Goal: Information Seeking & Learning: Learn about a topic

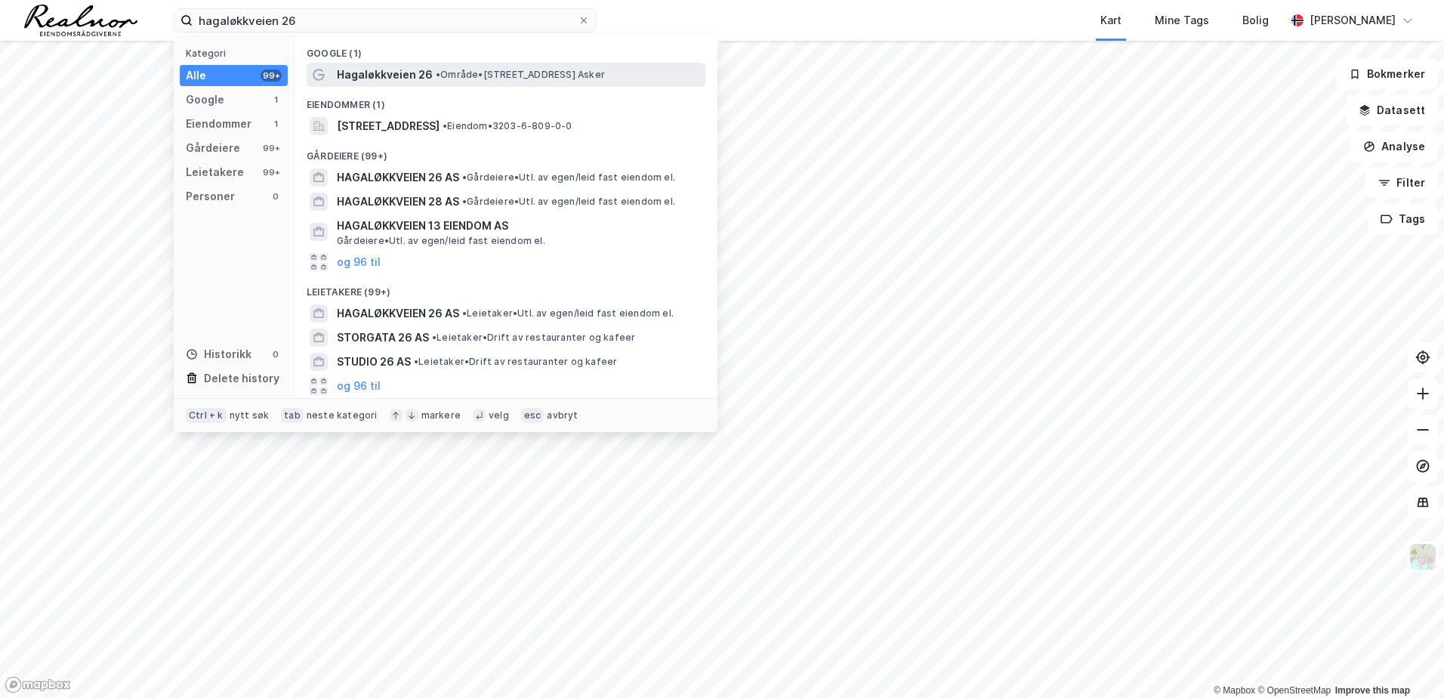
click at [436, 76] on span "•" at bounding box center [438, 74] width 5 height 11
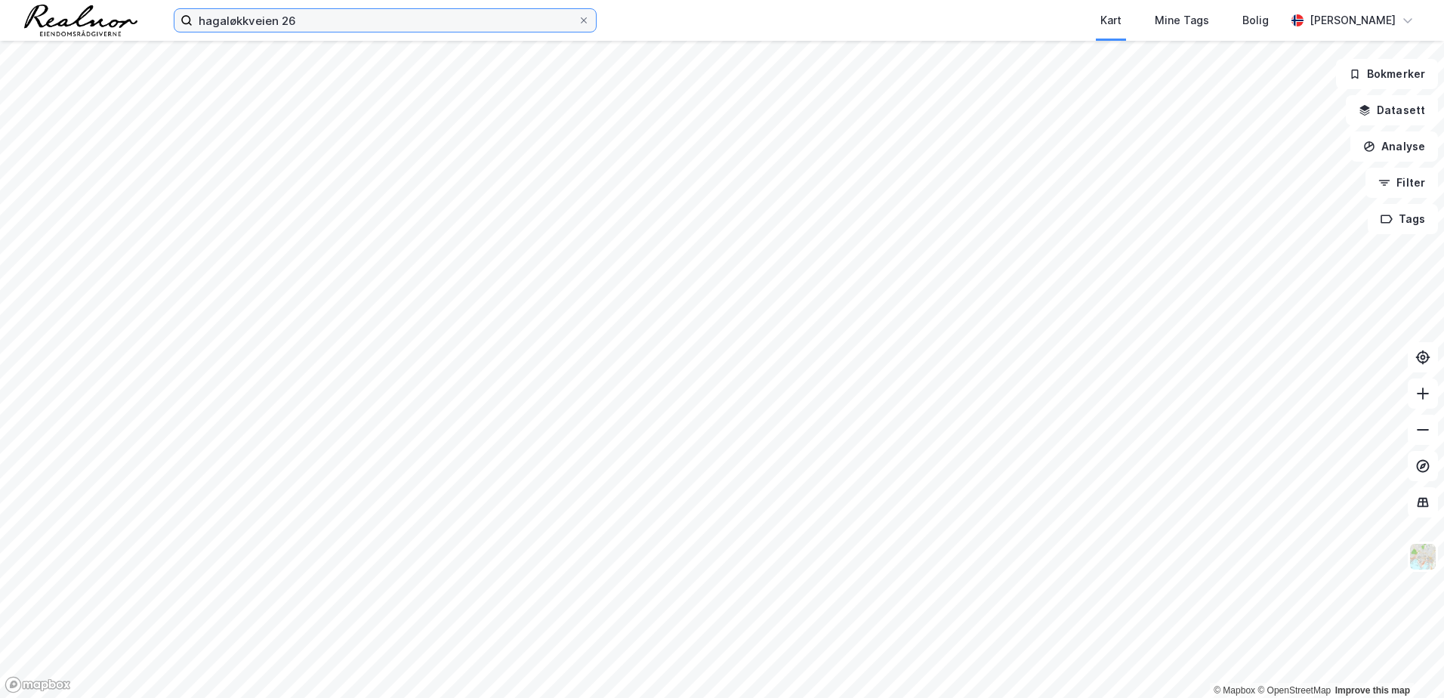
click at [410, 25] on input "hagaløkkveien 26" at bounding box center [385, 20] width 385 height 23
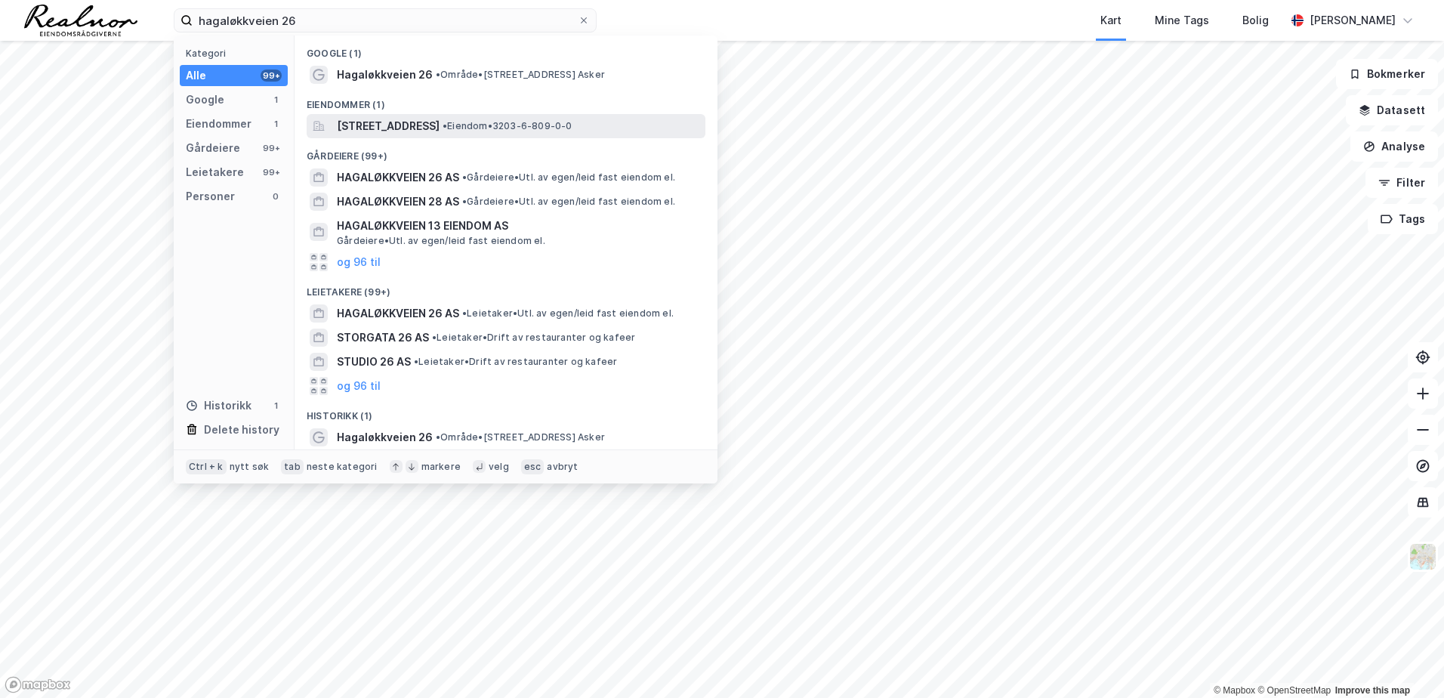
click at [390, 125] on span "[STREET_ADDRESS]" at bounding box center [388, 126] width 103 height 18
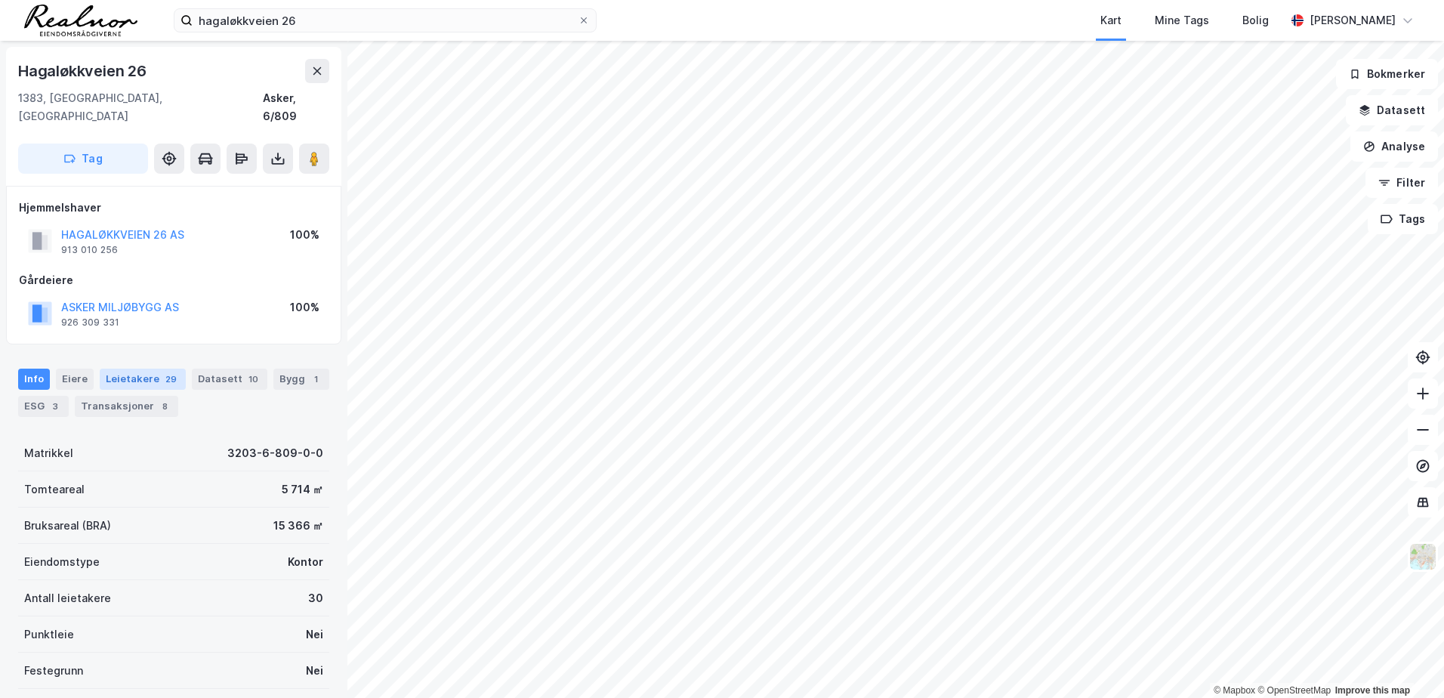
click at [125, 369] on div "Leietakere 29" at bounding box center [143, 379] width 86 height 21
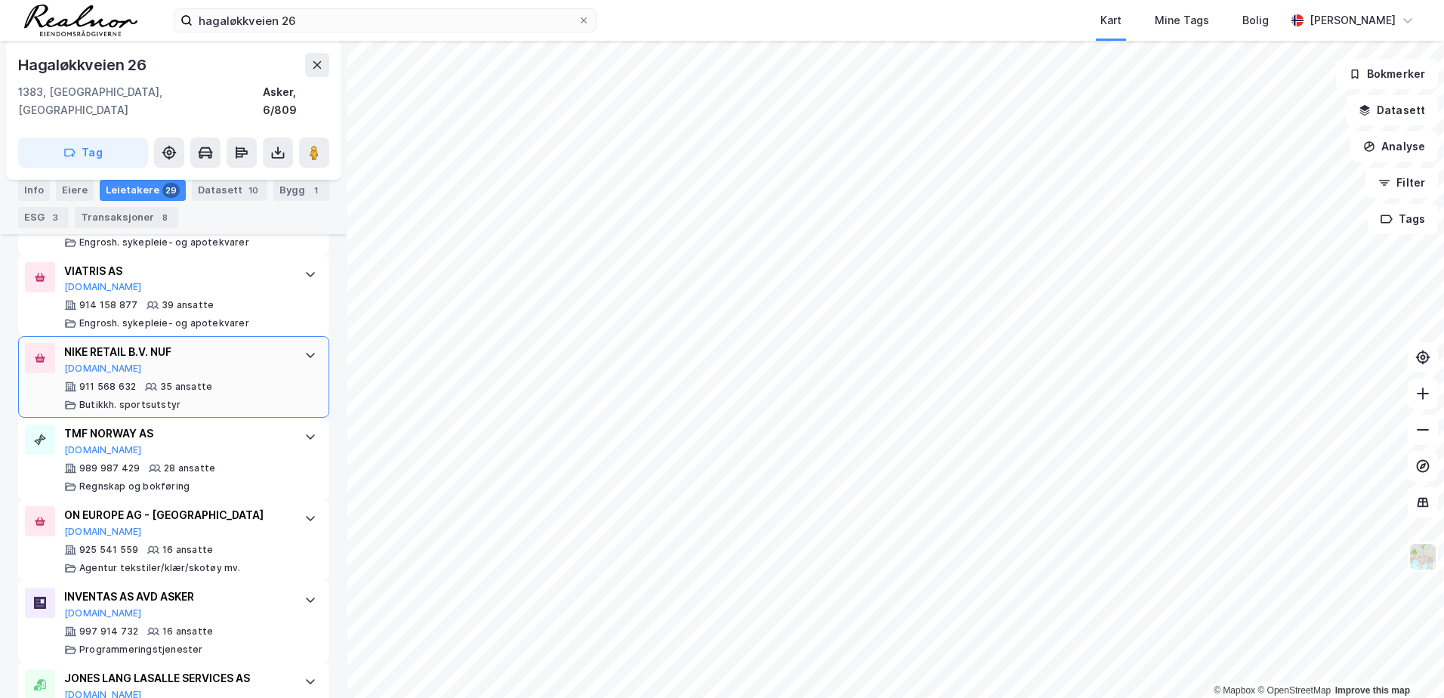
scroll to position [831, 0]
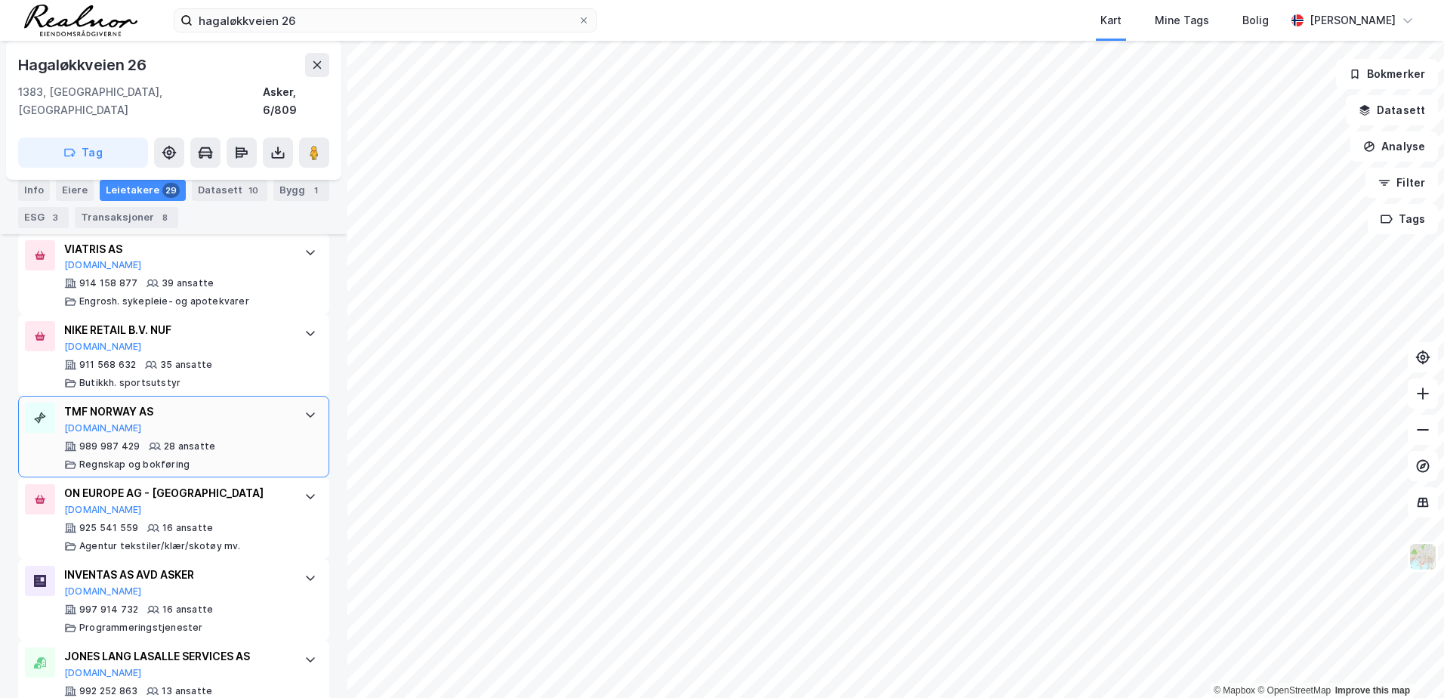
click at [278, 403] on div "TMF NORWAY AS [DOMAIN_NAME] 989 987 429 28 ansatte Regnskap og bokføring" at bounding box center [173, 437] width 311 height 82
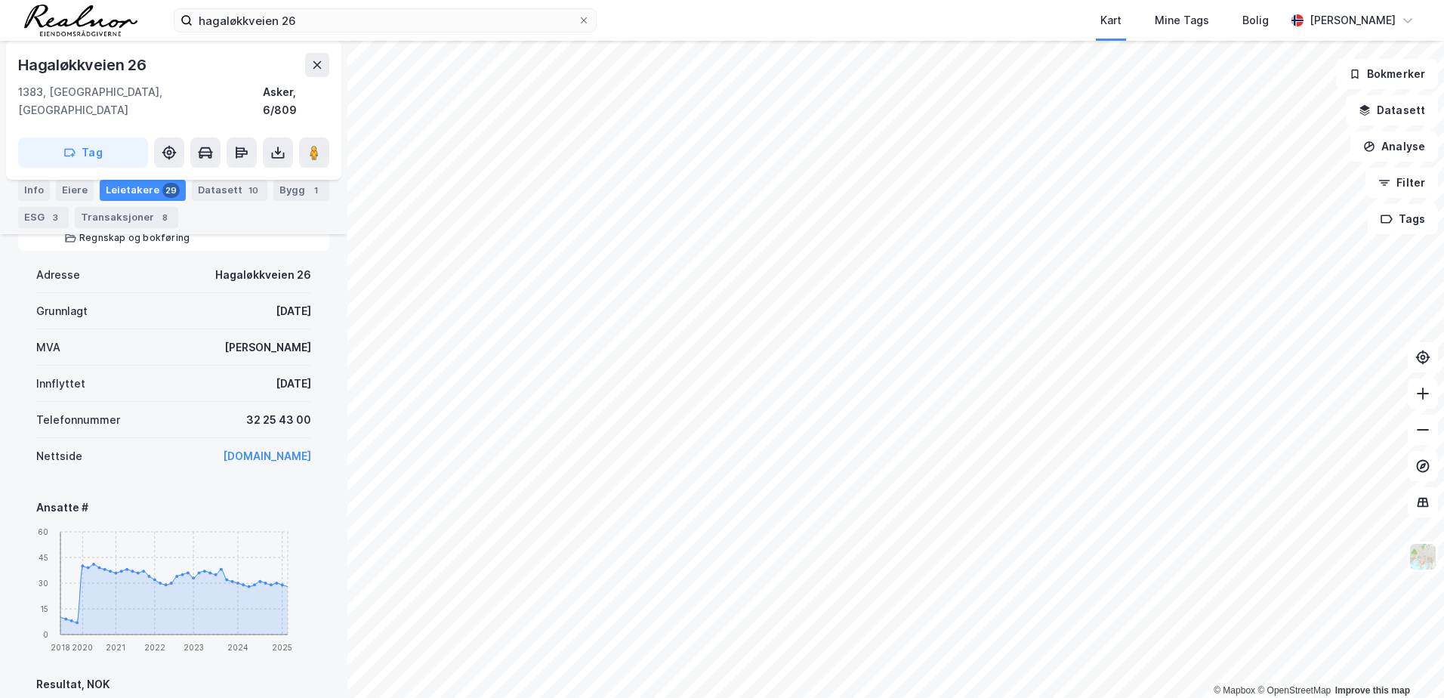
scroll to position [907, 0]
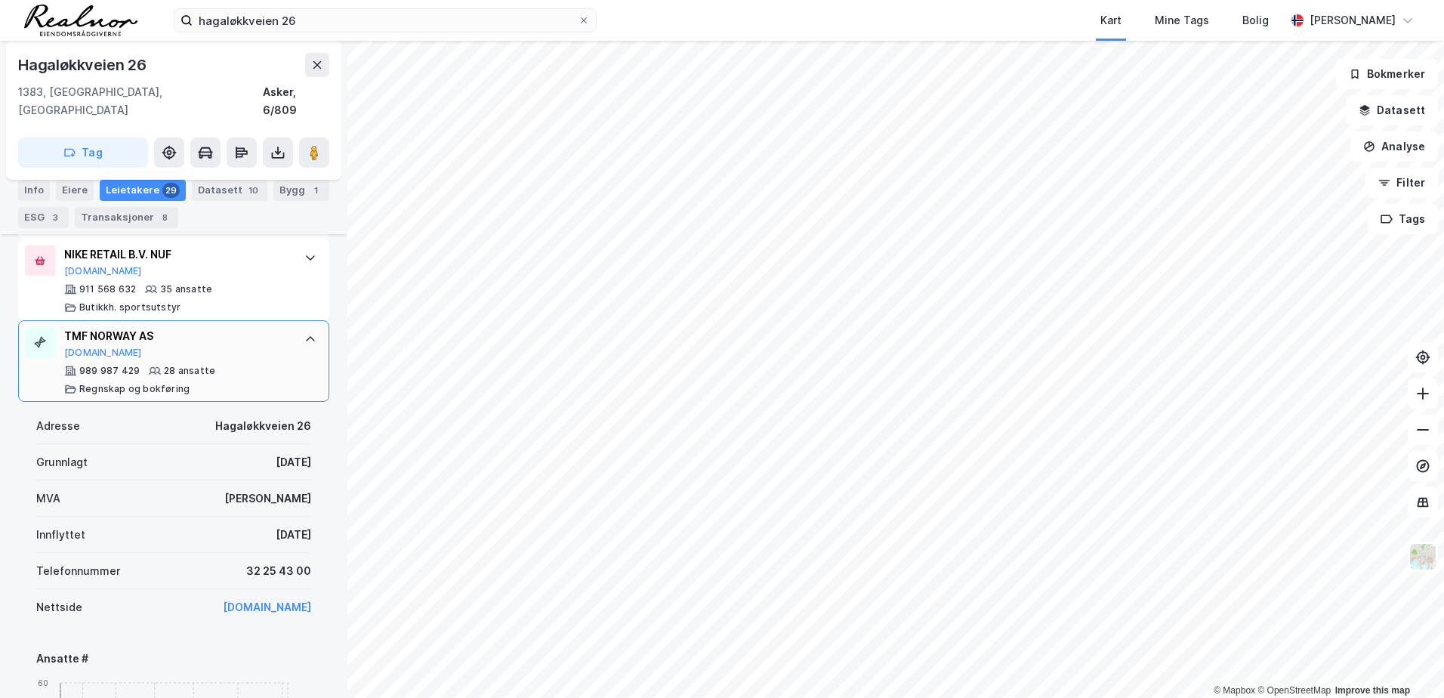
click at [289, 338] on div "TMF NORWAY AS [DOMAIN_NAME] 989 987 429 28 ansatte Regnskap og bokføring" at bounding box center [173, 361] width 311 height 82
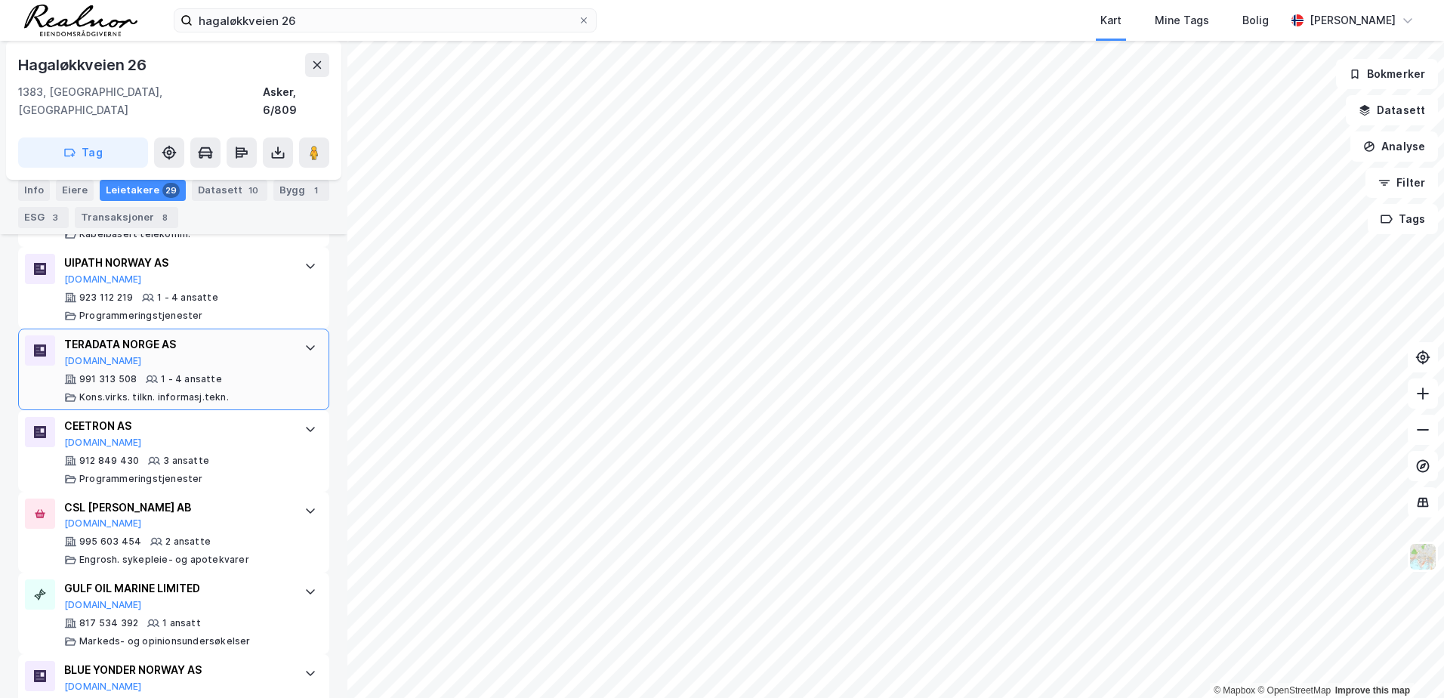
scroll to position [2406, 0]
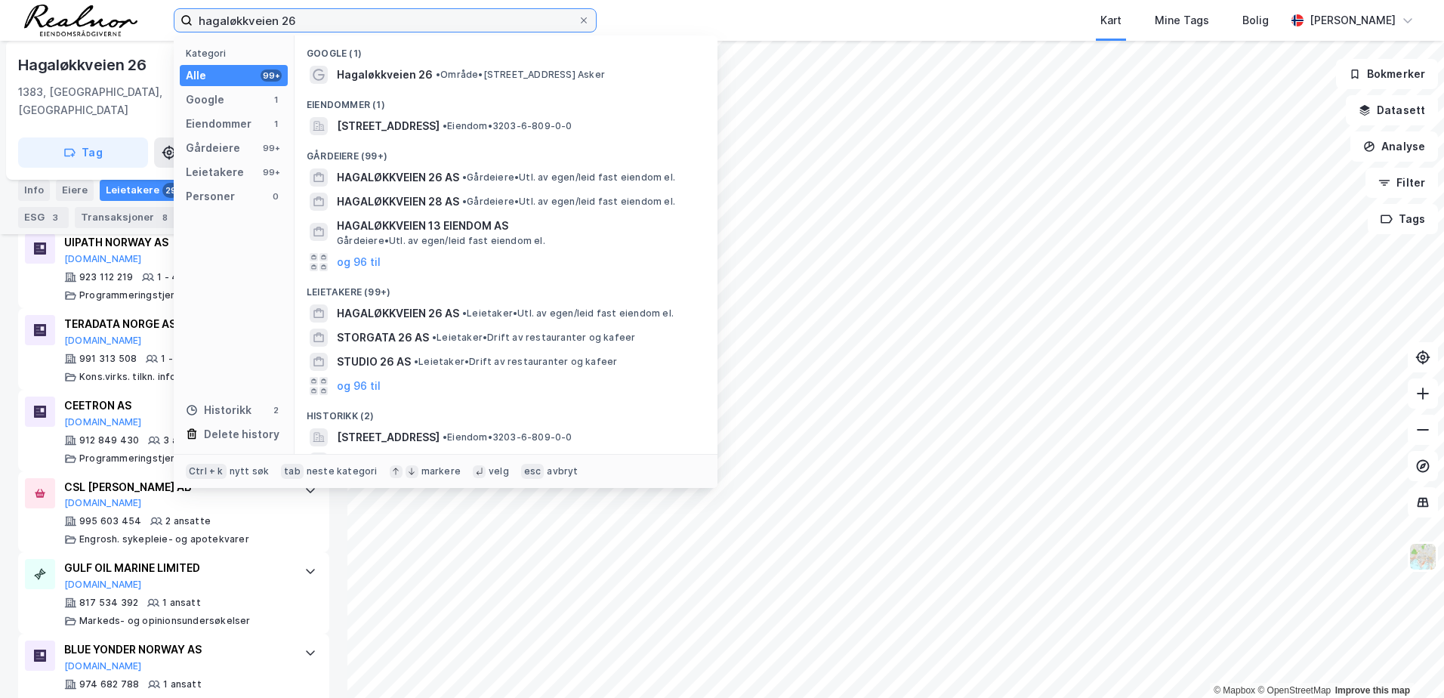
drag, startPoint x: 376, startPoint y: 23, endPoint x: 136, endPoint y: 17, distance: 240.3
click at [136, 17] on div "hagaløkkveien 26 Kategori Alle 99+ Google 1 Eiendommer 1 Gårdeiere 99+ Leietake…" at bounding box center [722, 20] width 1444 height 41
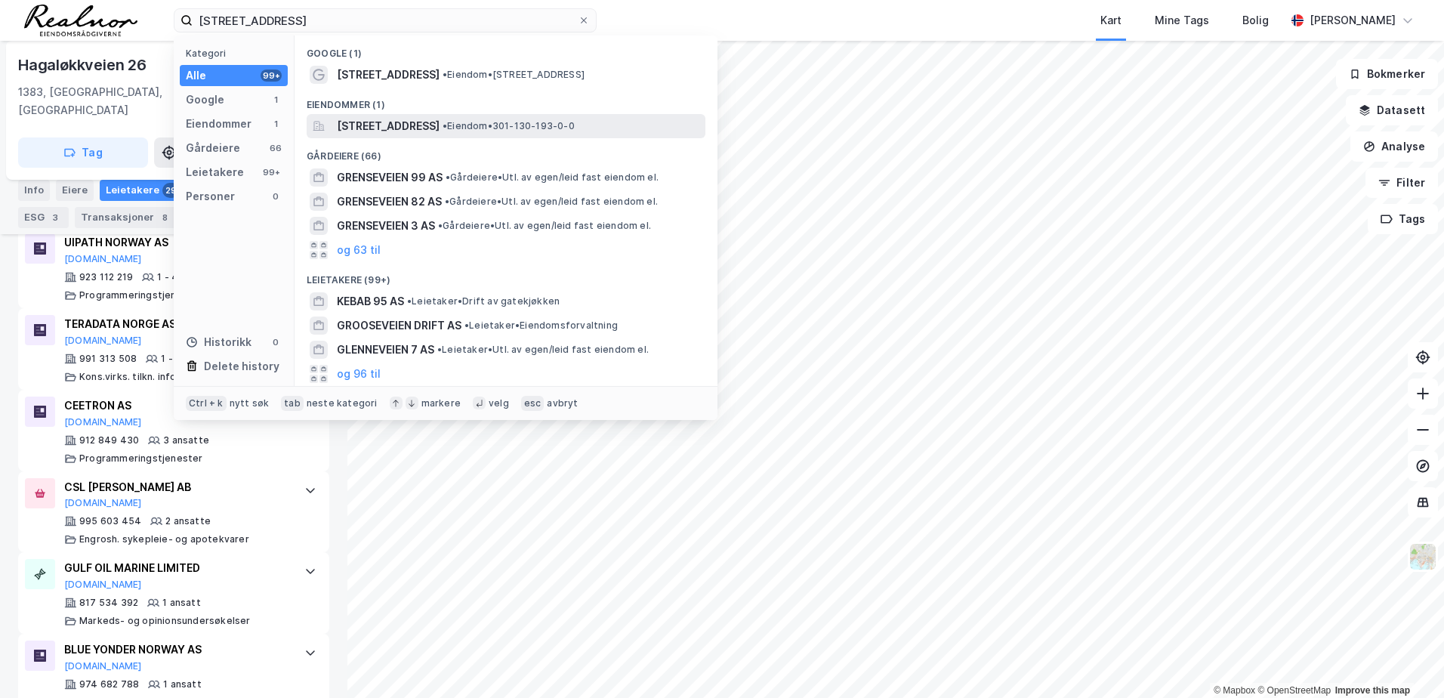
click at [379, 120] on span "[STREET_ADDRESS]" at bounding box center [388, 126] width 103 height 18
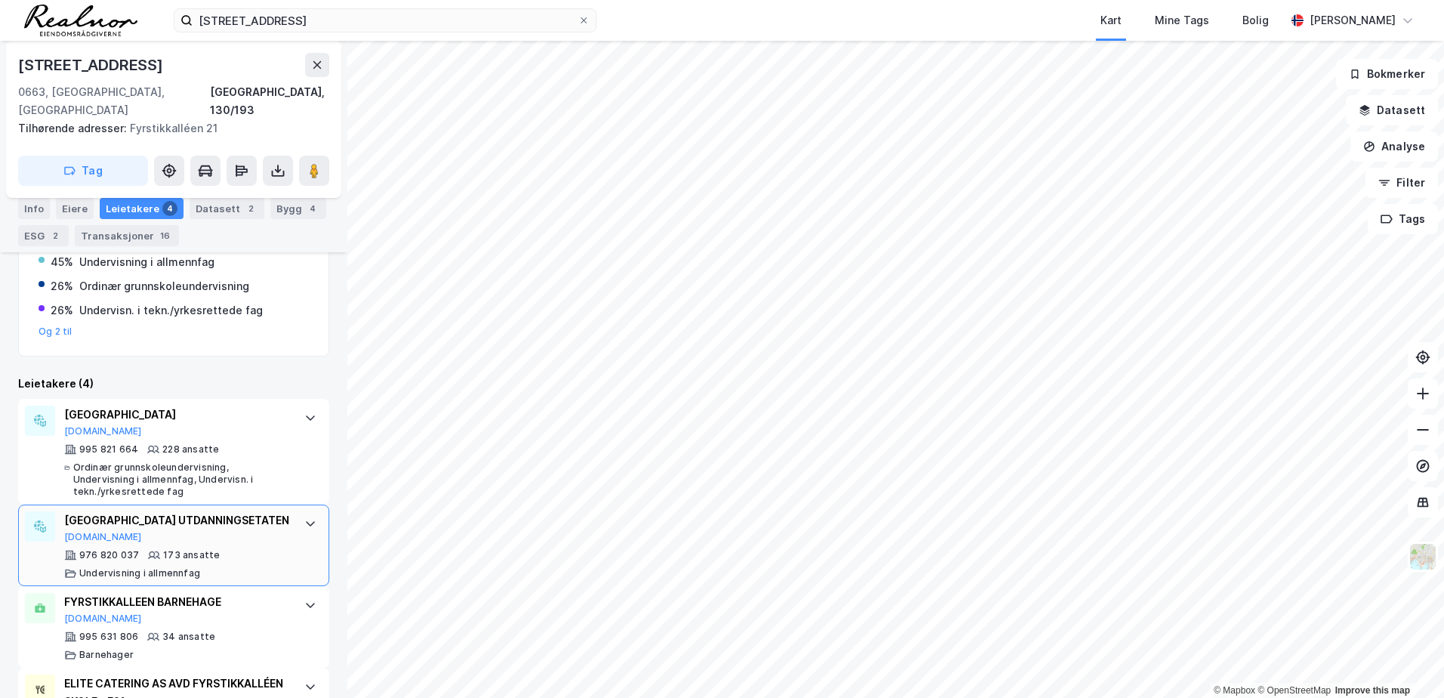
scroll to position [397, 0]
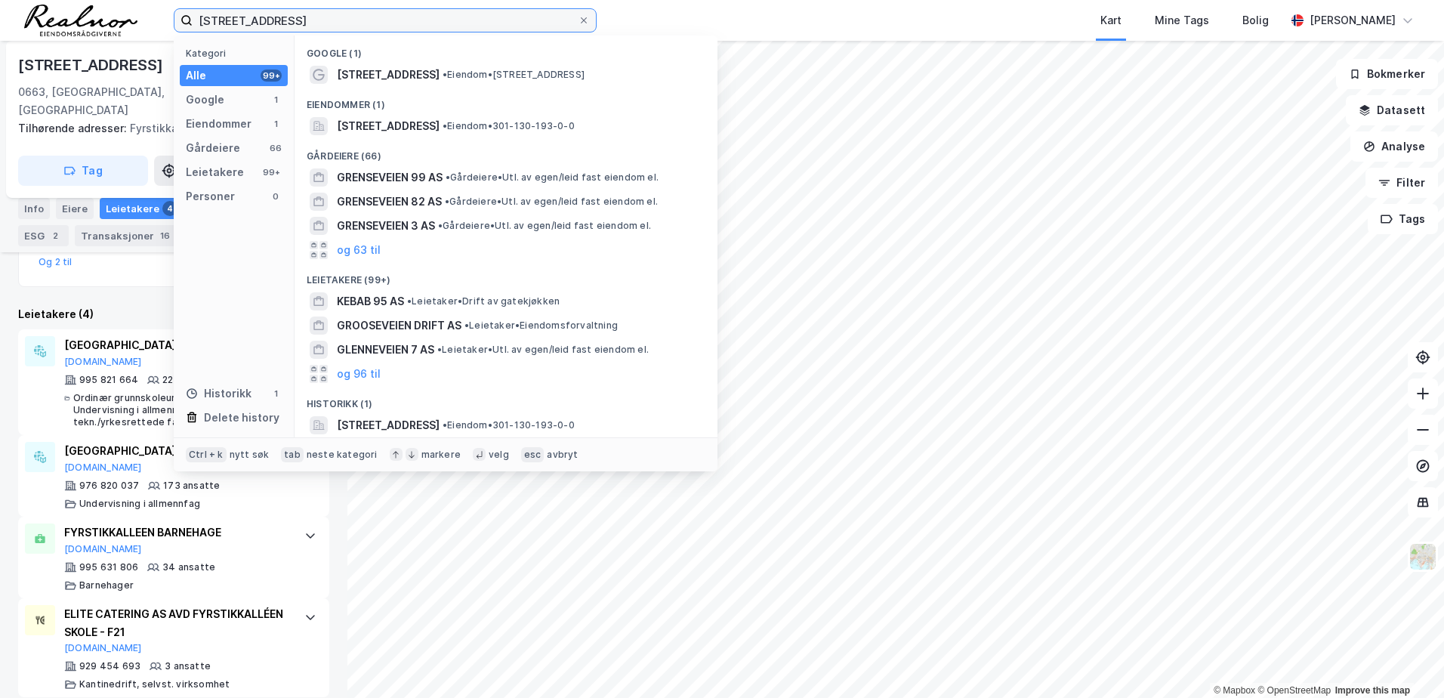
drag, startPoint x: 258, startPoint y: 15, endPoint x: 1, endPoint y: -22, distance: 260.3
click at [1, 0] on html "grenseveien 95 Kategori Alle 99+ Google 1 Eiendommer 1 Gårdeiere 66 Leietakere …" at bounding box center [722, 349] width 1444 height 698
paste input "[PERSON_NAME] VEI 2"
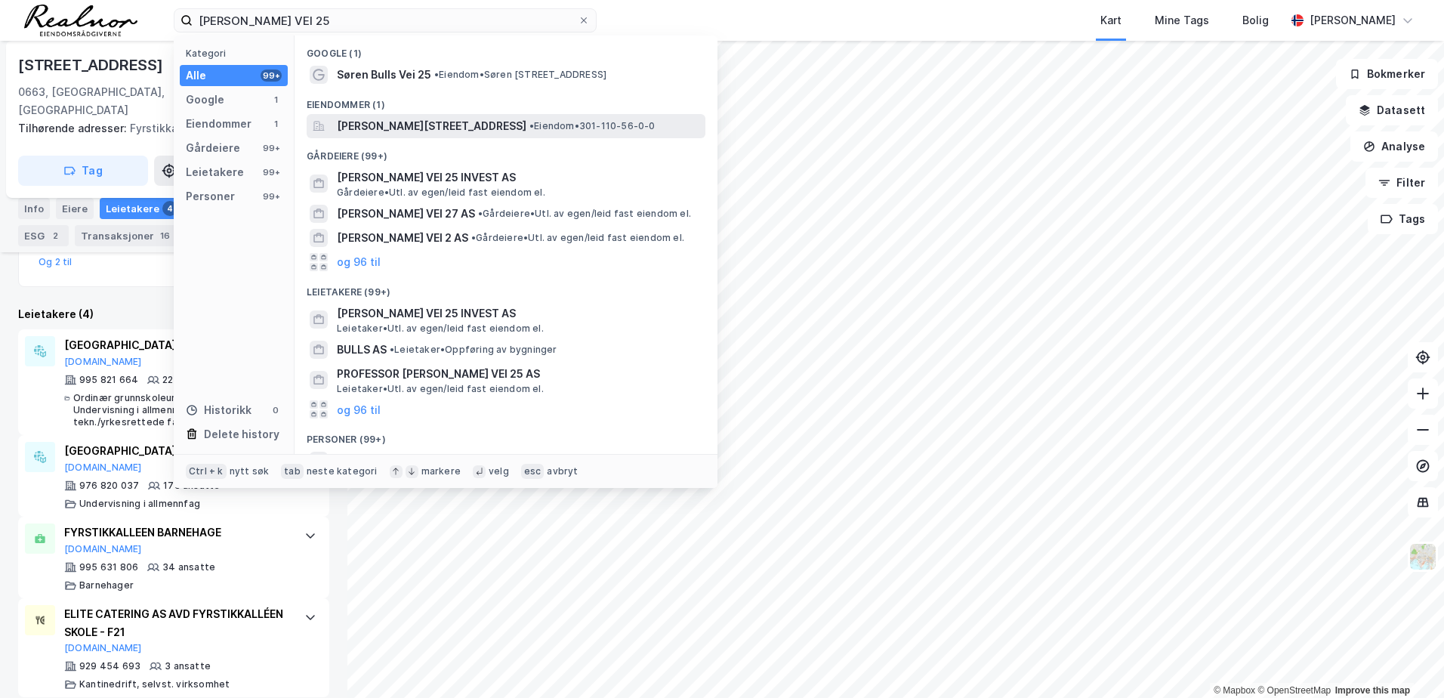
click at [411, 129] on span "[PERSON_NAME][STREET_ADDRESS]" at bounding box center [432, 126] width 190 height 18
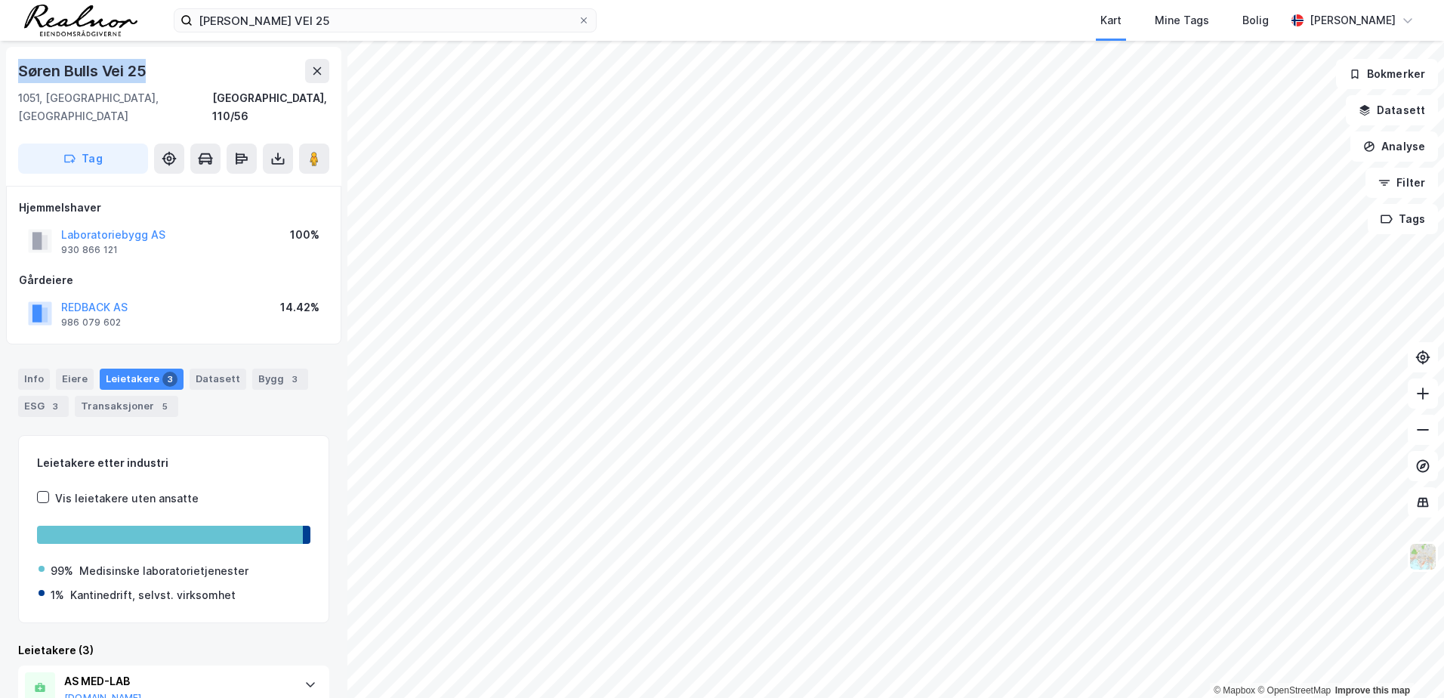
drag, startPoint x: 147, startPoint y: 73, endPoint x: 21, endPoint y: 80, distance: 125.6
click at [21, 80] on div "Søren Bulls Vei 25" at bounding box center [173, 71] width 311 height 24
copy div "Søren Bulls Vei 25"
click at [382, 131] on div "© Mapbox © OpenStreetMap Improve this map Søren [STREET_ADDRESS], 110/56 Tag Hj…" at bounding box center [722, 369] width 1444 height 657
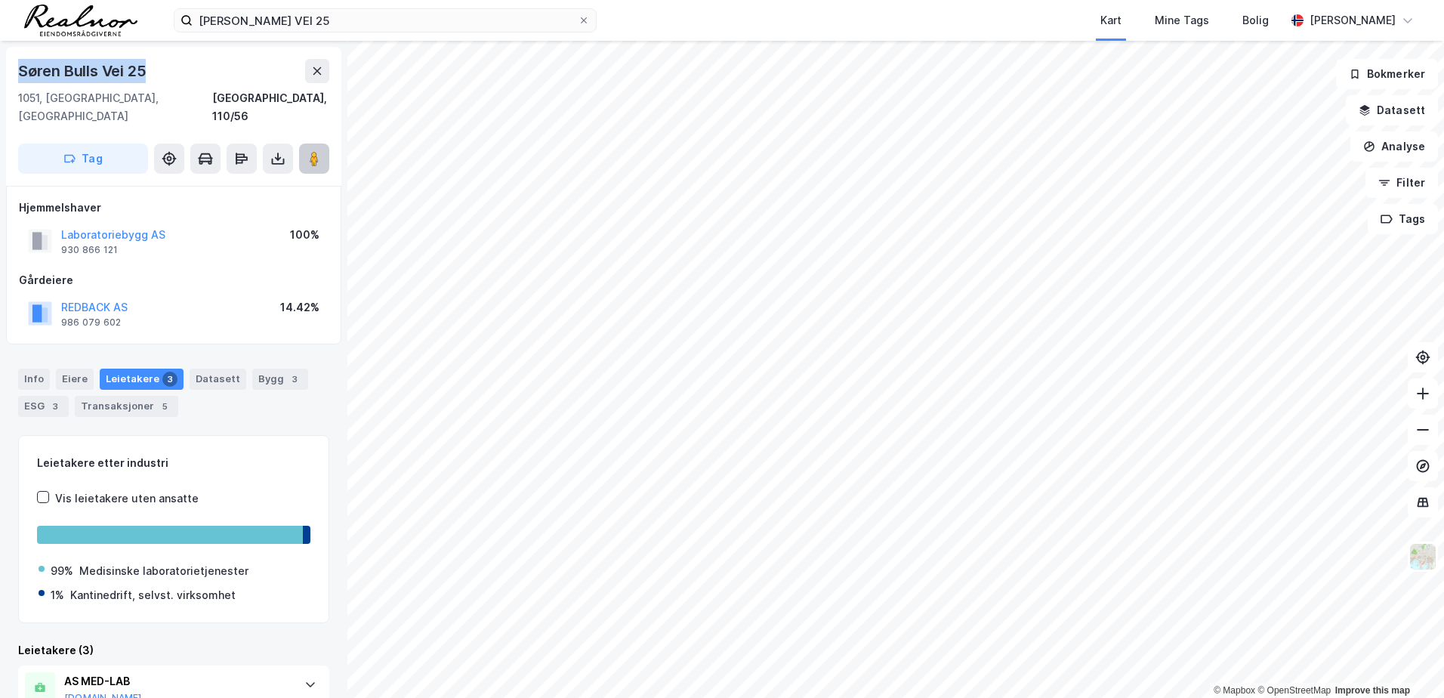
click at [309, 151] on icon at bounding box center [314, 158] width 15 height 15
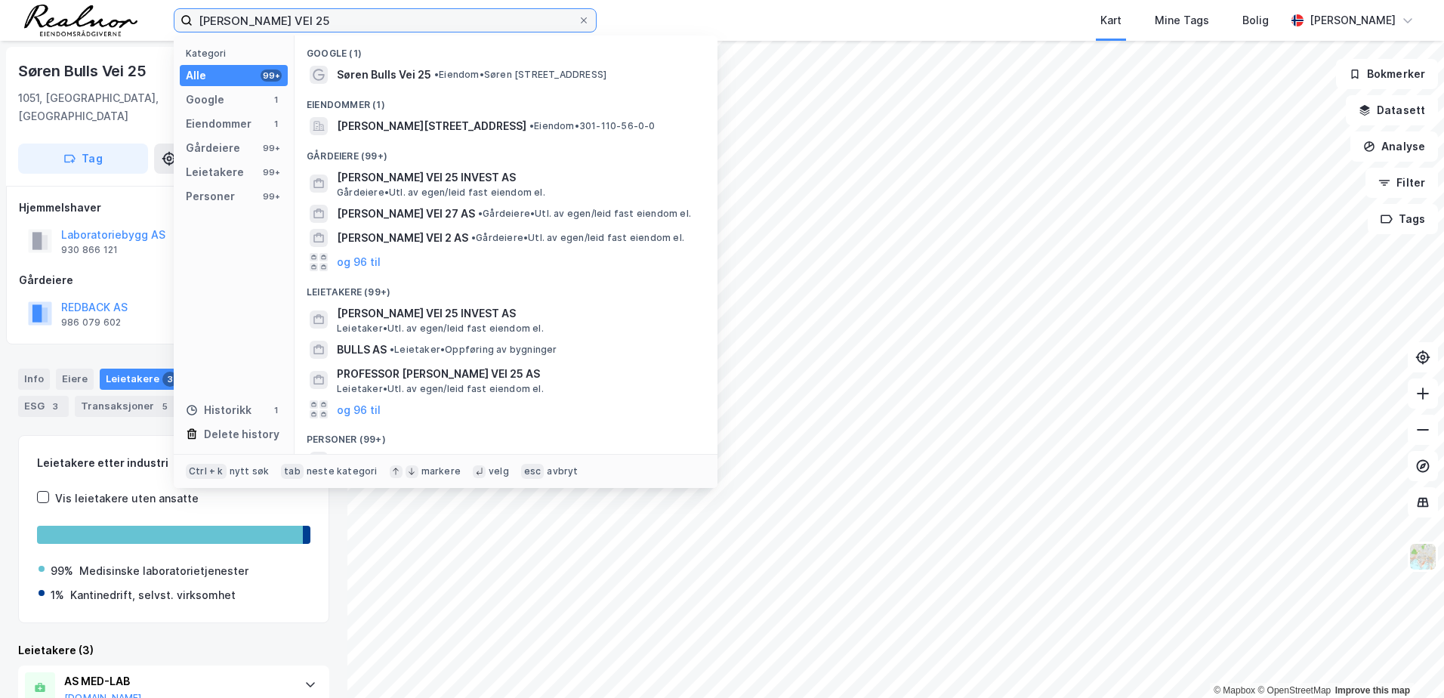
drag, startPoint x: 329, startPoint y: 21, endPoint x: 45, endPoint y: 23, distance: 284.1
click at [46, 23] on div "SØREN BULLS VEI 25 Kategori Alle 99+ Google 1 Eiendommer 1 Gårdeiere 99+ Leieta…" at bounding box center [722, 20] width 1444 height 41
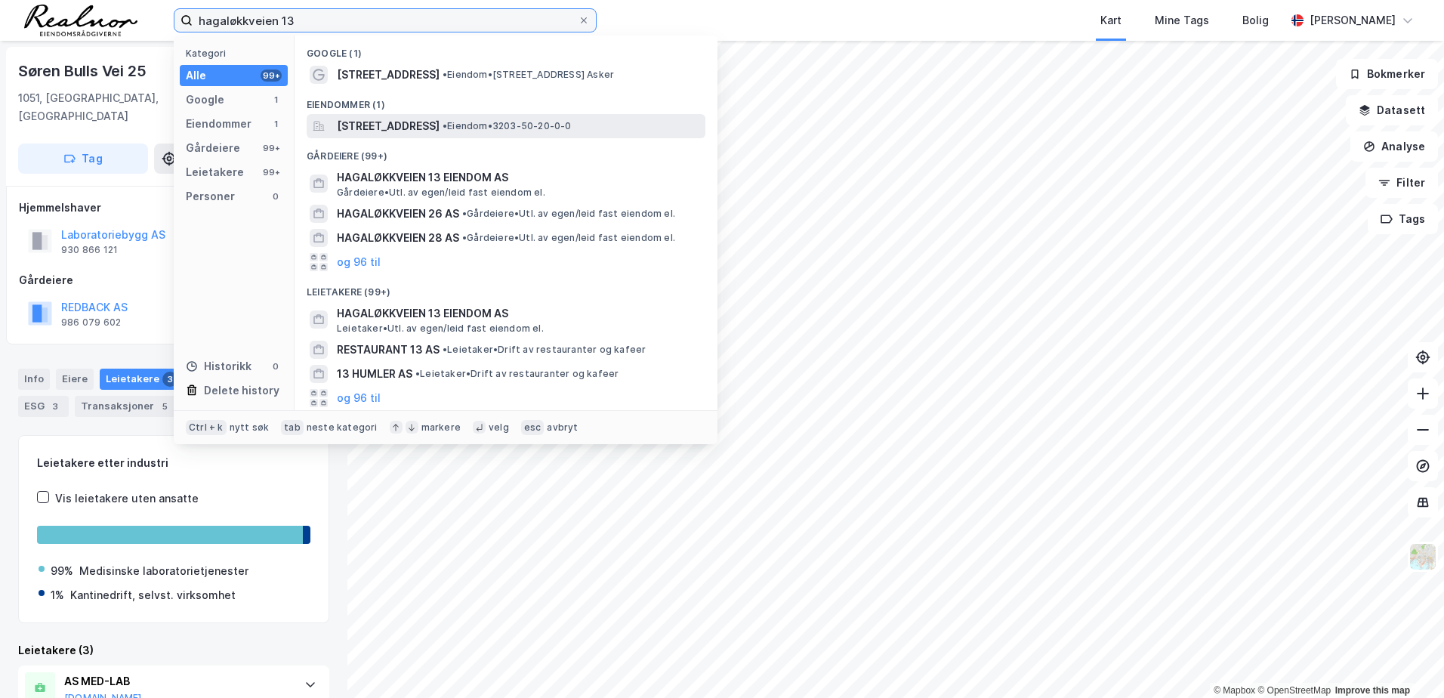
type input "hagaløkkveien 13"
click at [414, 131] on span "[STREET_ADDRESS]" at bounding box center [388, 126] width 103 height 18
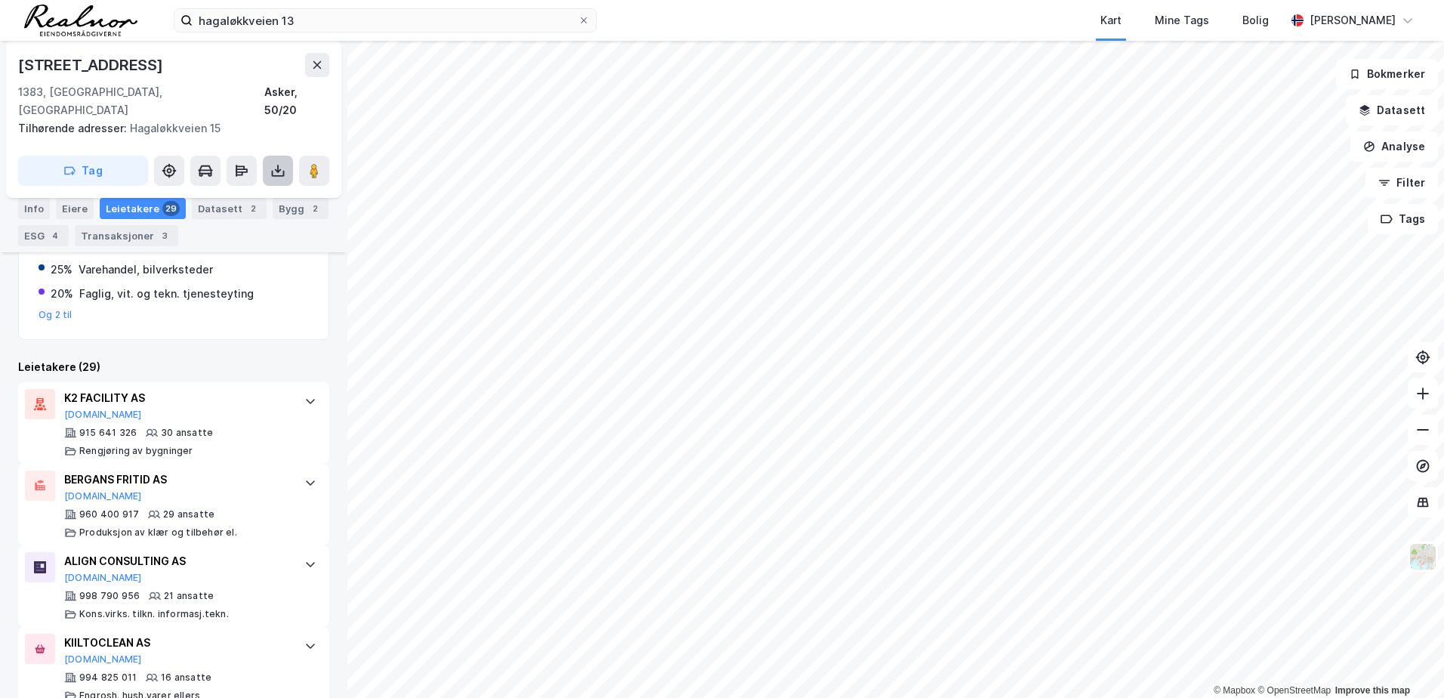
scroll to position [279, 0]
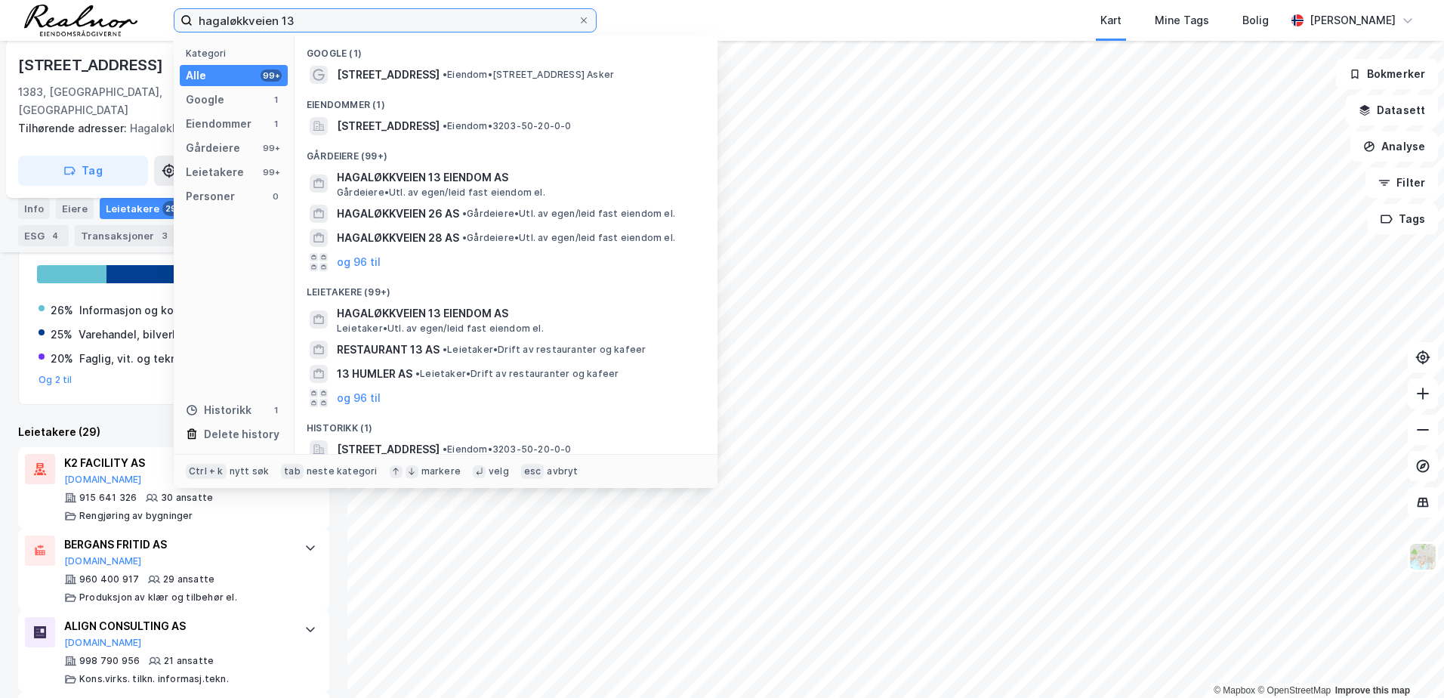
drag, startPoint x: 329, startPoint y: 17, endPoint x: 122, endPoint y: 17, distance: 207.0
click at [125, 17] on div "hagaløkkveien 13 Kategori Alle 99+ Google 1 Eiendommer 1 Gårdeiere 99+ Leietake…" at bounding box center [722, 20] width 1444 height 41
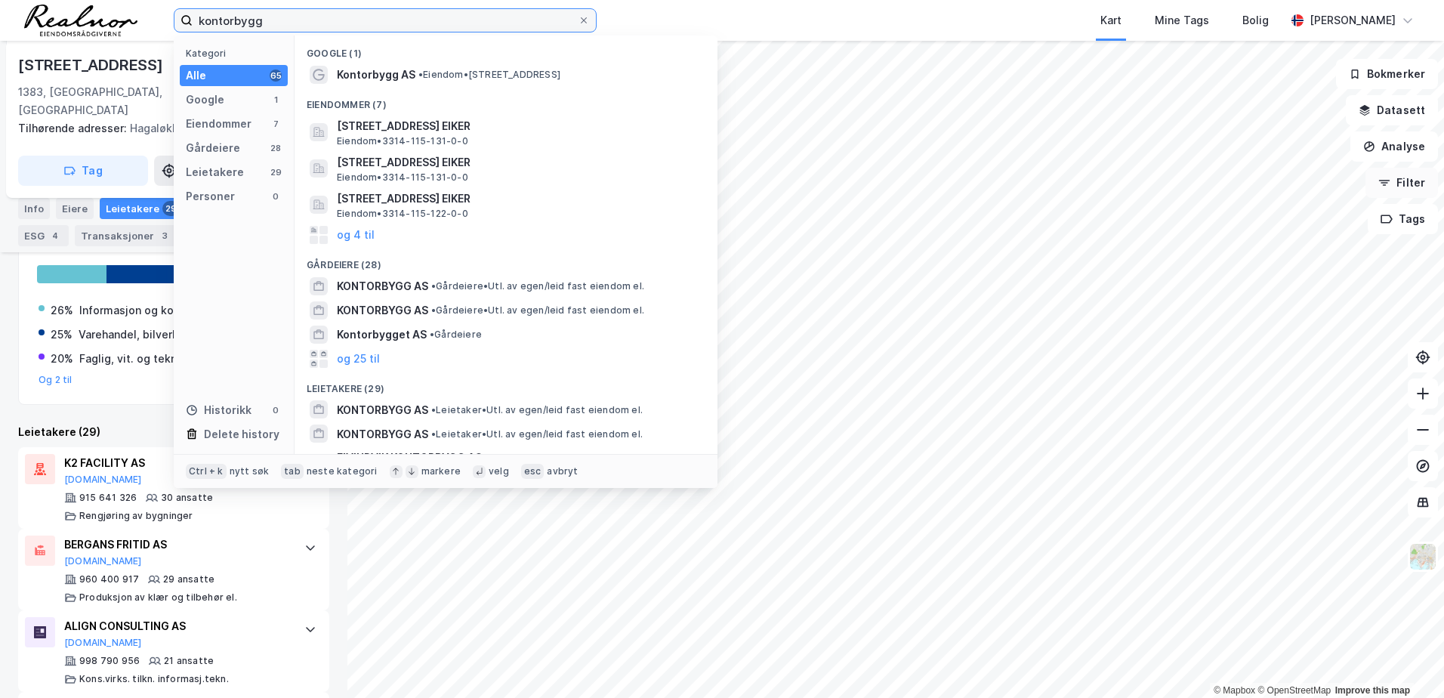
type input "kontorbygg"
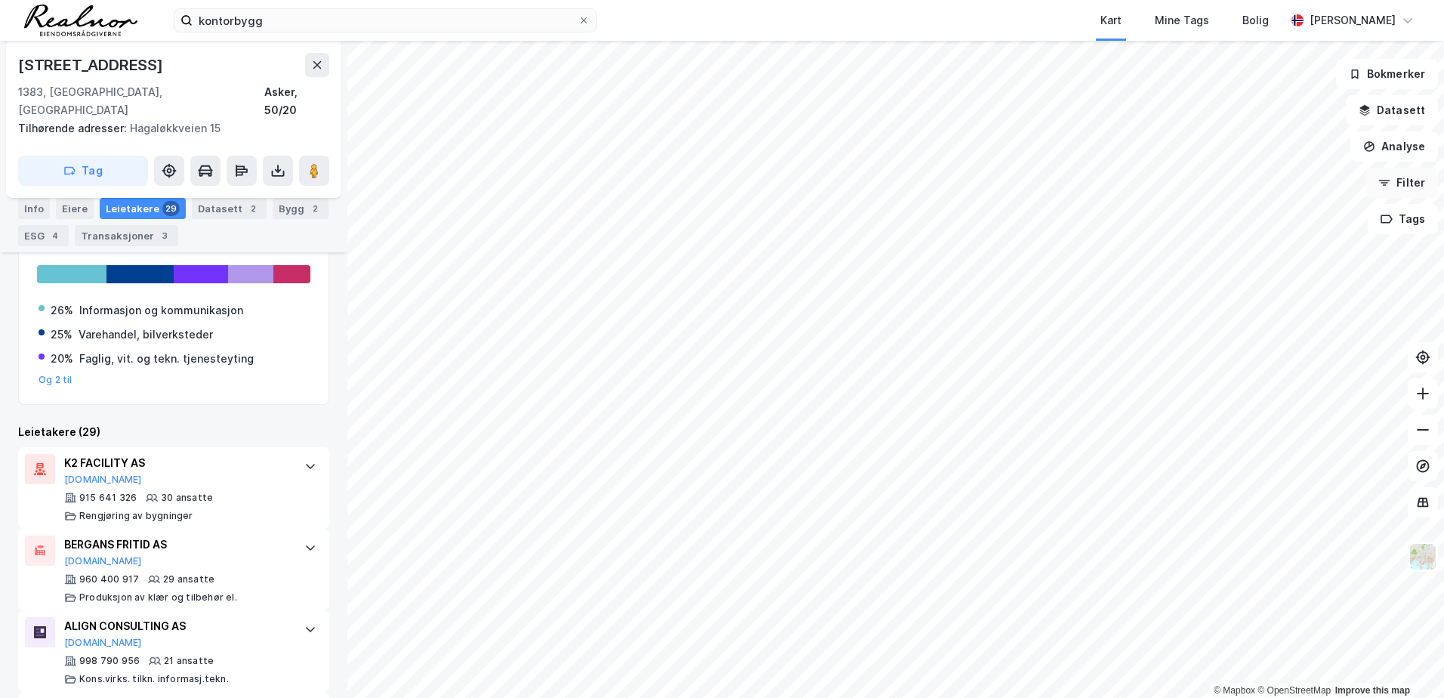
click at [1401, 186] on button "Filter" at bounding box center [1402, 183] width 73 height 30
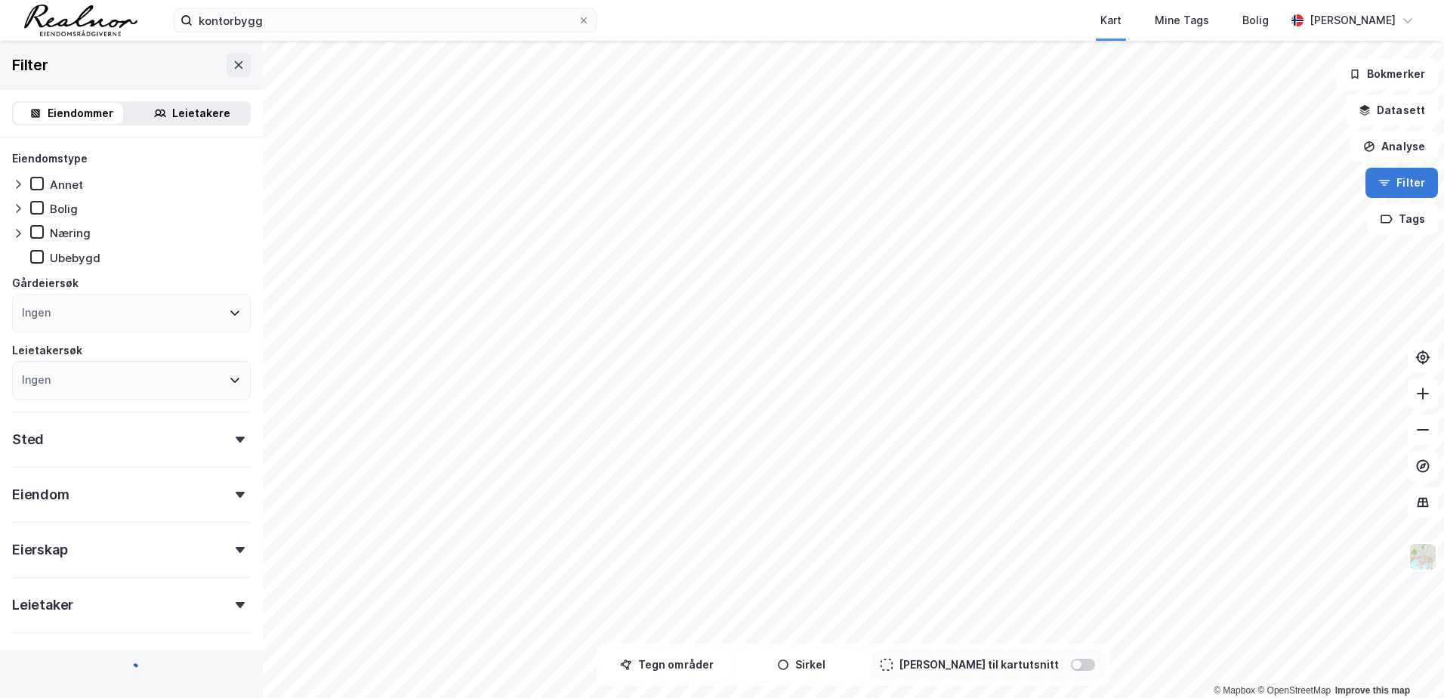
click at [1399, 177] on button "Filter" at bounding box center [1402, 183] width 73 height 30
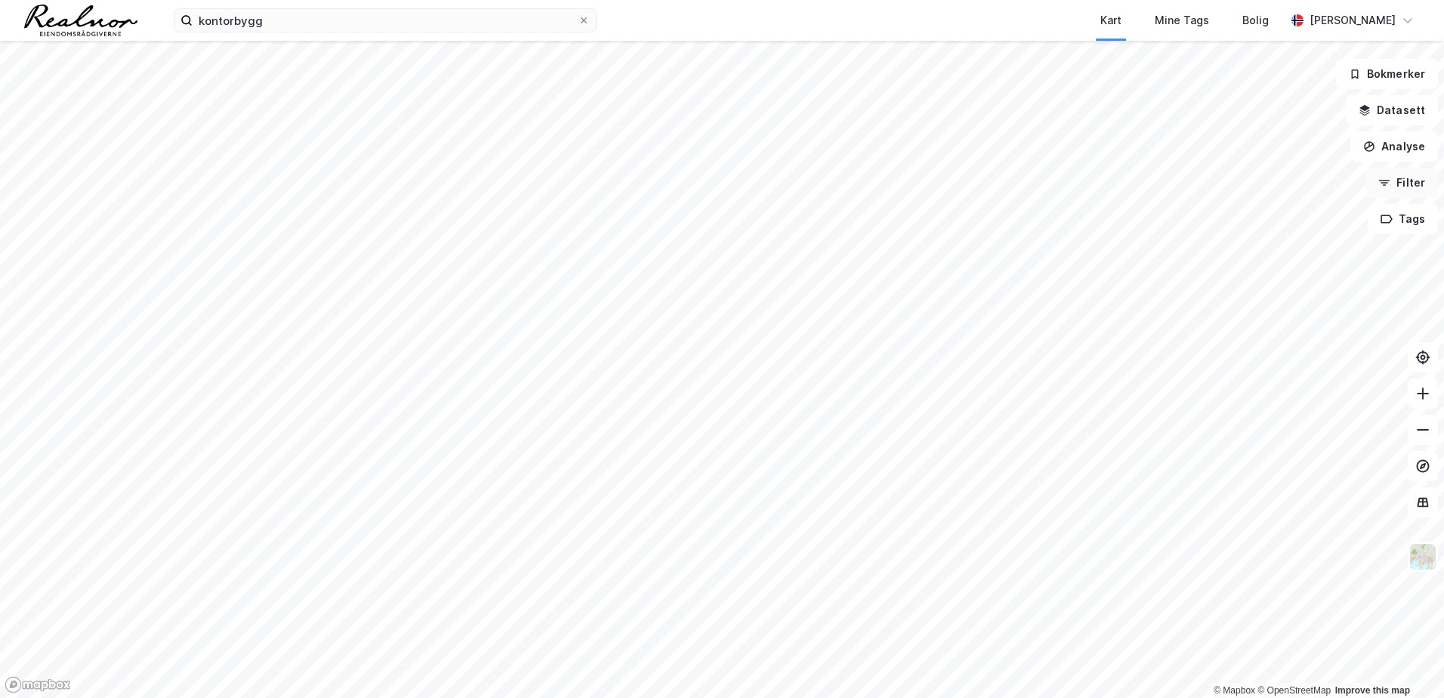
click at [1401, 184] on button "Filter" at bounding box center [1402, 183] width 73 height 30
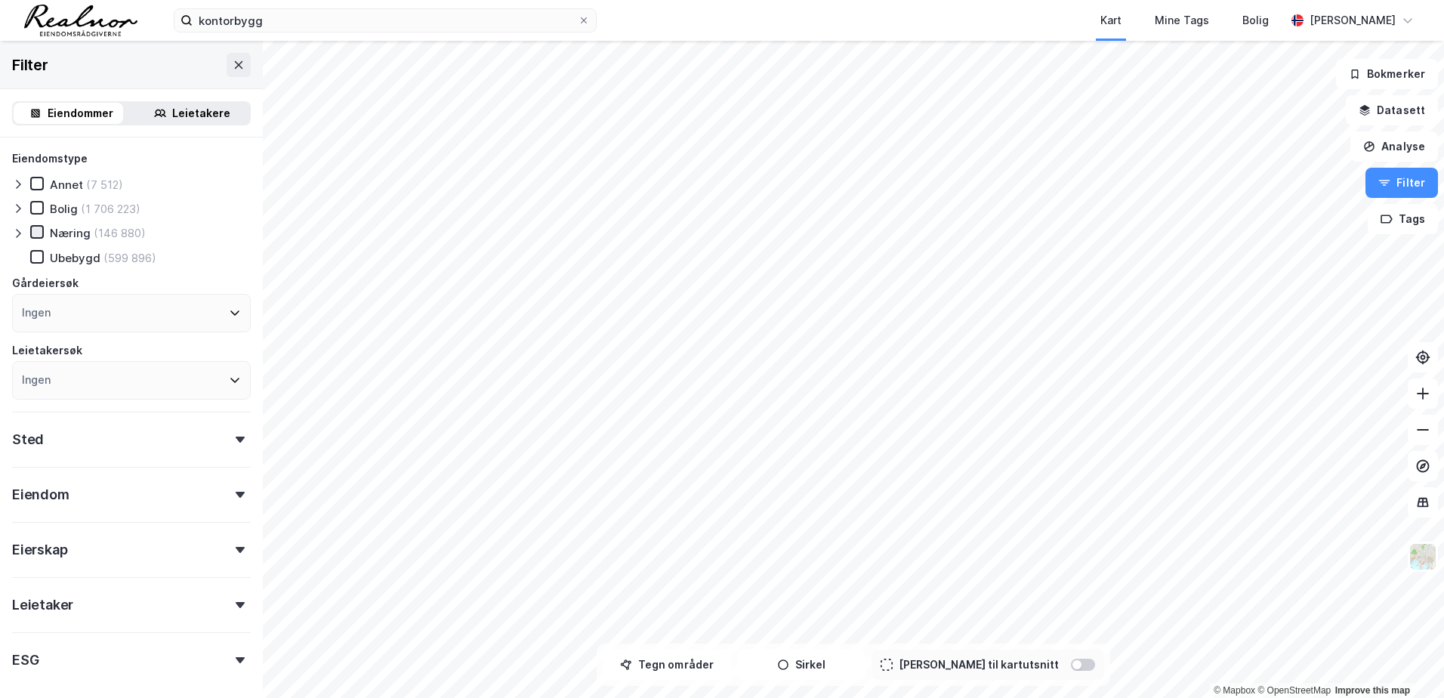
drag, startPoint x: 39, startPoint y: 230, endPoint x: 37, endPoint y: 238, distance: 7.7
click at [39, 231] on icon at bounding box center [37, 232] width 11 height 11
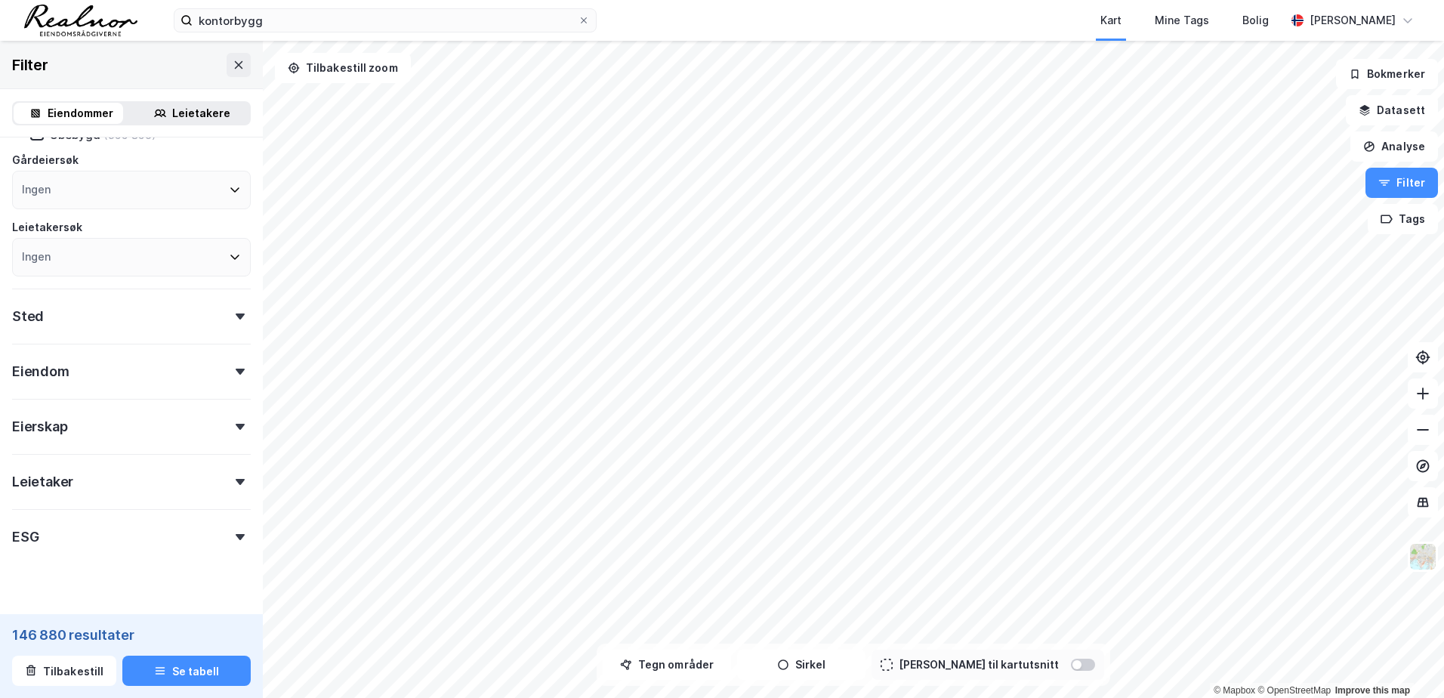
scroll to position [149, 0]
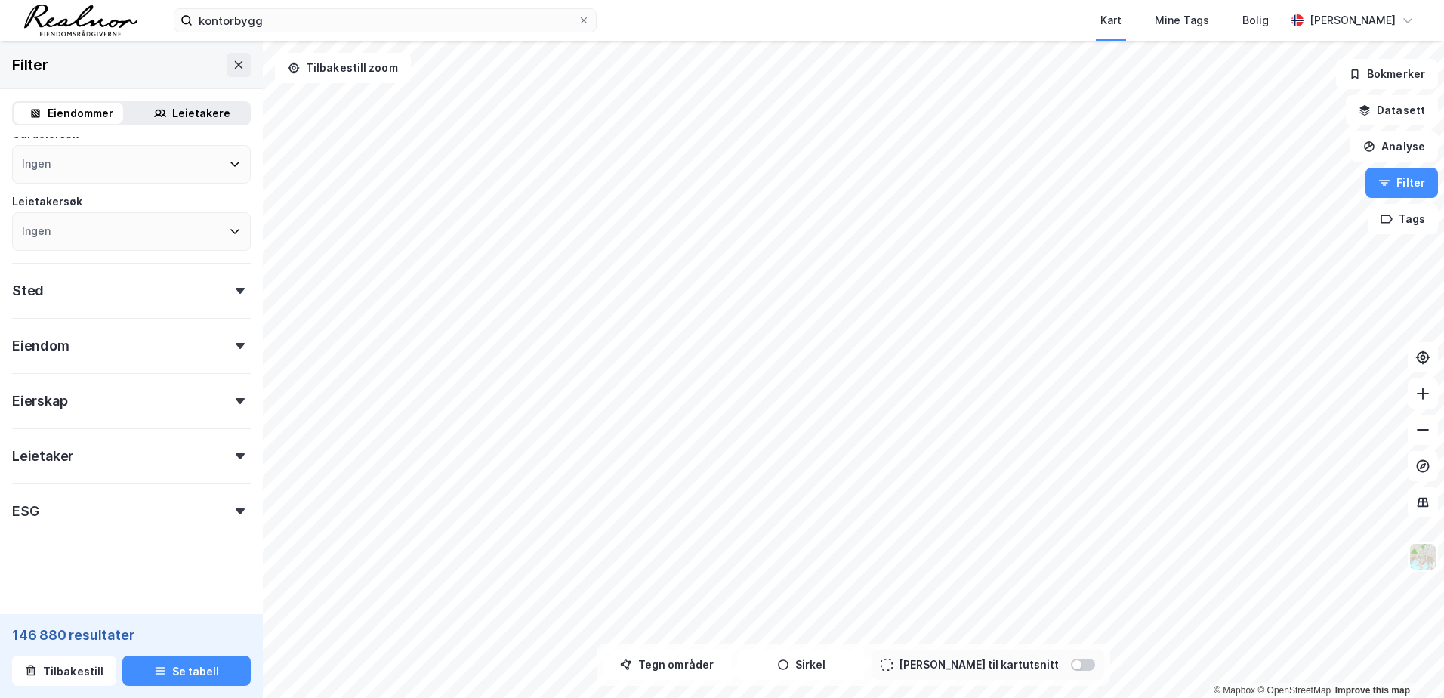
click at [83, 220] on div "Ingen" at bounding box center [131, 231] width 239 height 39
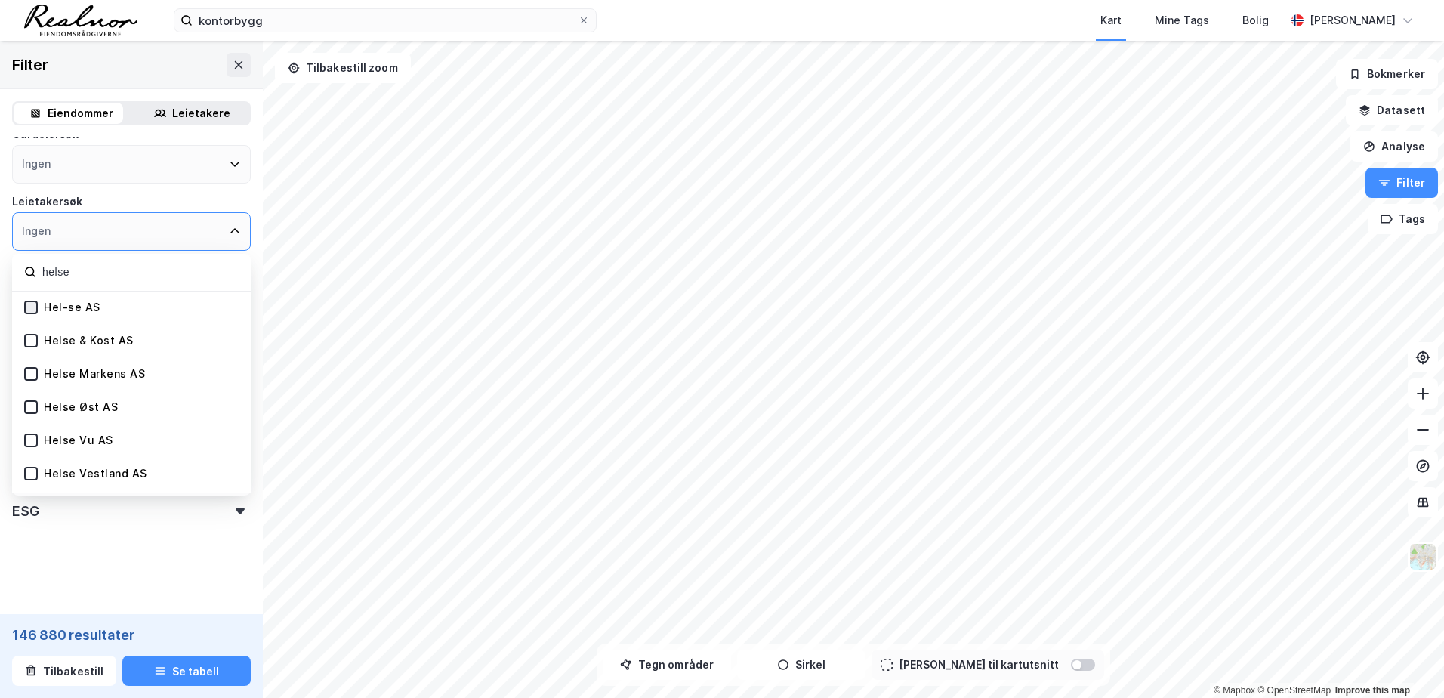
type input "helse"
click at [36, 310] on div at bounding box center [31, 308] width 14 height 14
click at [28, 344] on icon at bounding box center [31, 340] width 11 height 11
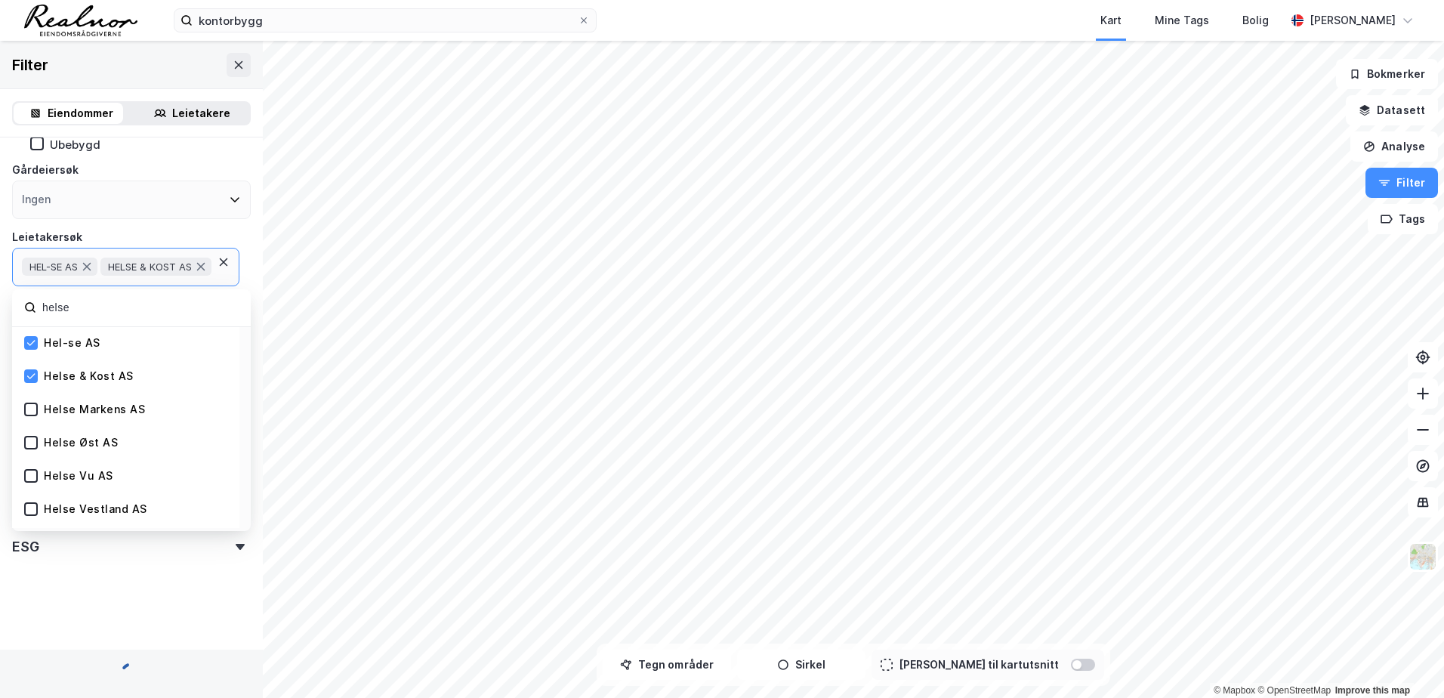
scroll to position [149, 0]
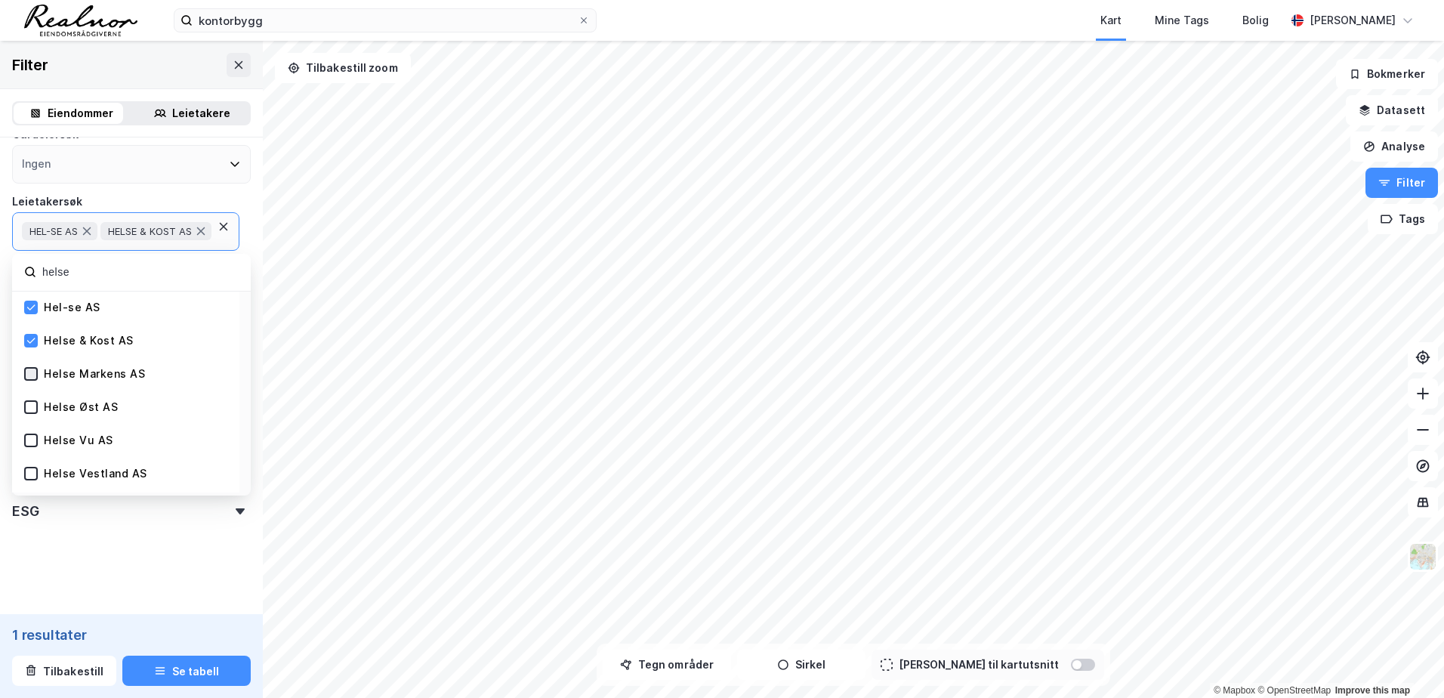
click at [26, 381] on div at bounding box center [31, 374] width 14 height 14
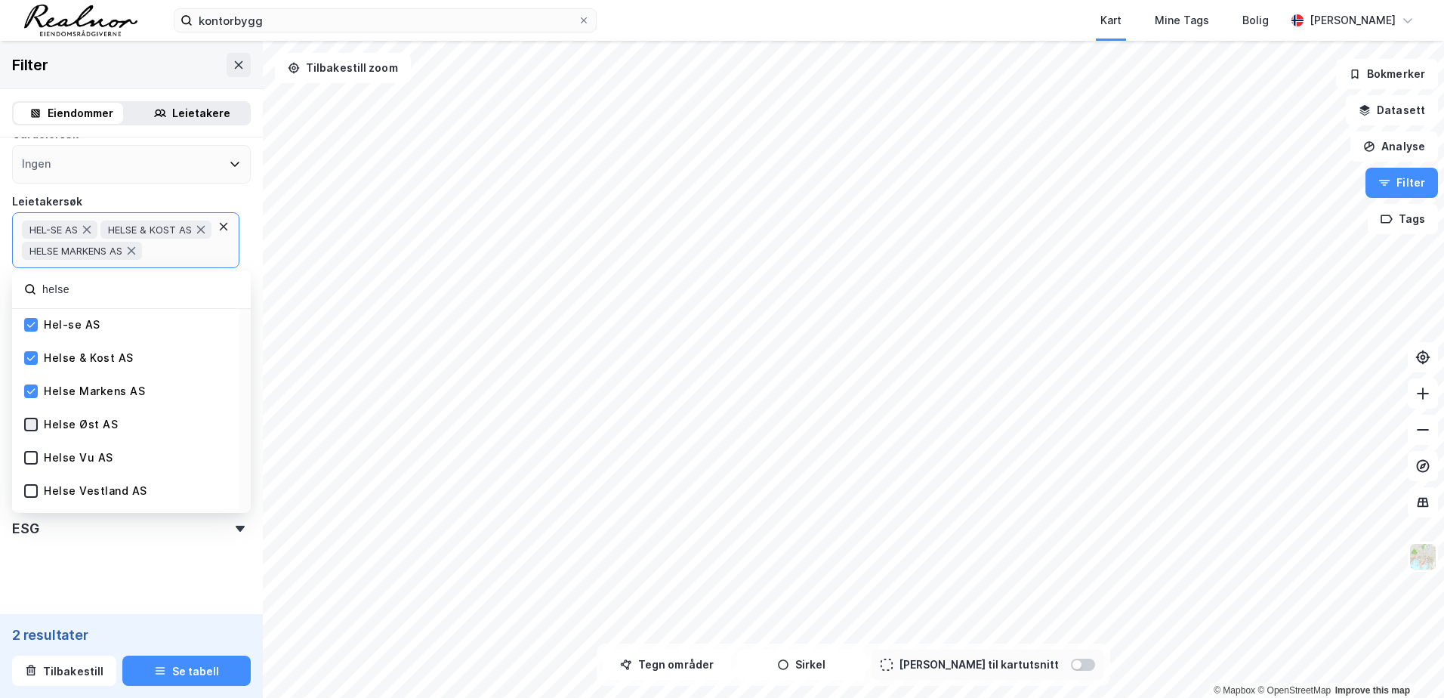
click at [36, 431] on div at bounding box center [31, 425] width 14 height 14
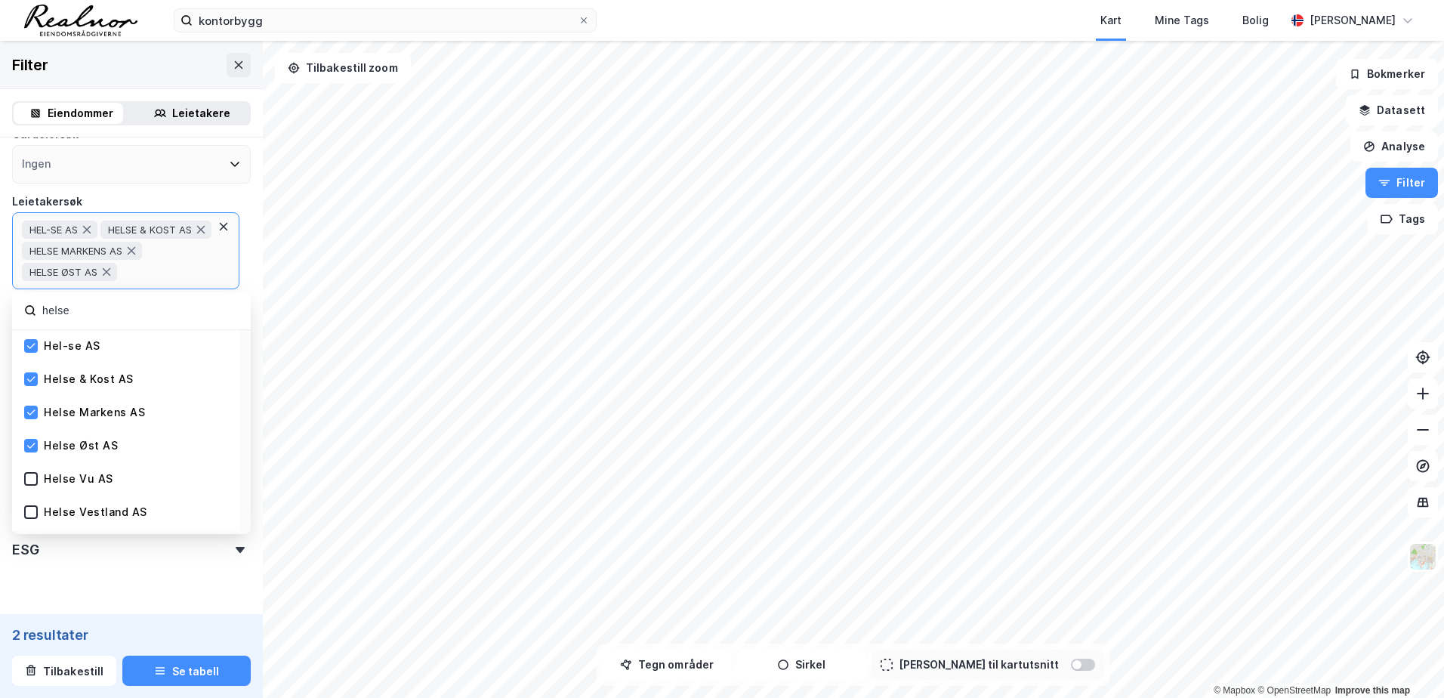
click at [34, 491] on div "Helse Vu AS" at bounding box center [125, 479] width 227 height 33
click at [27, 517] on icon at bounding box center [31, 512] width 11 height 11
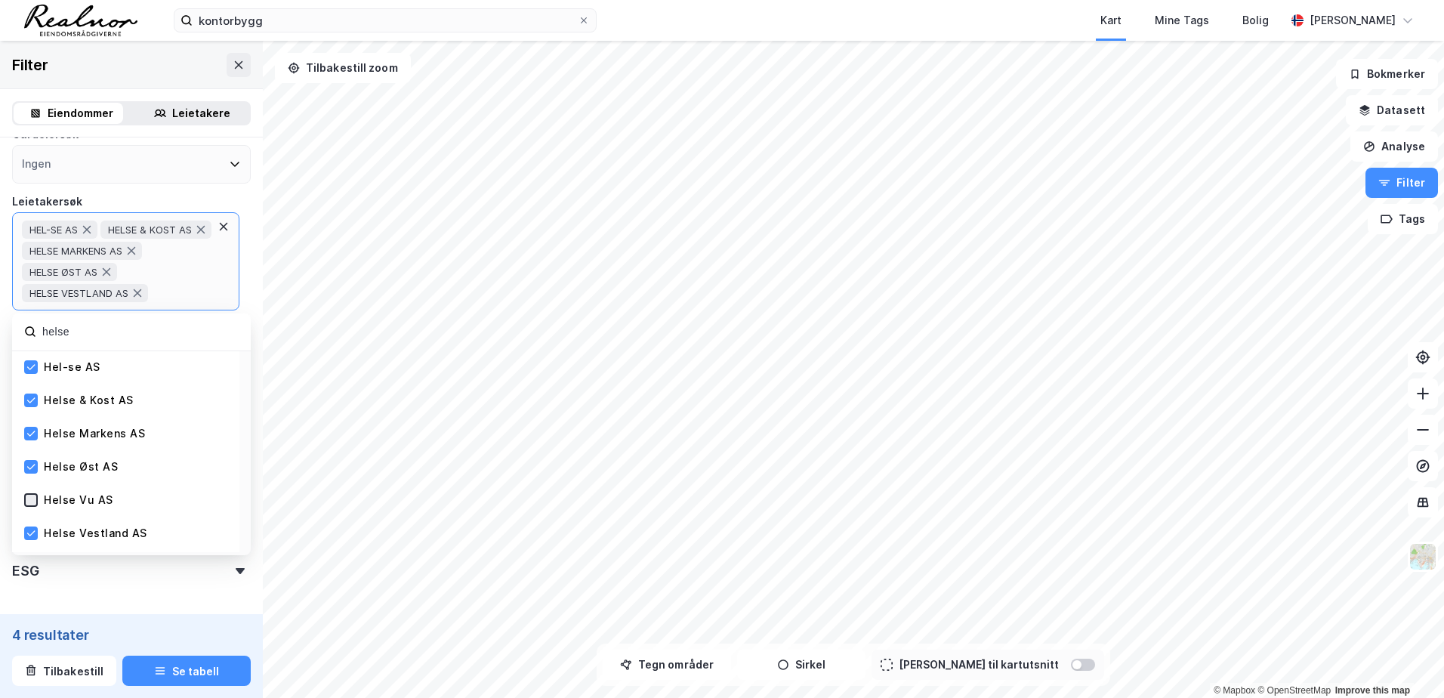
click at [34, 505] on icon at bounding box center [31, 500] width 11 height 11
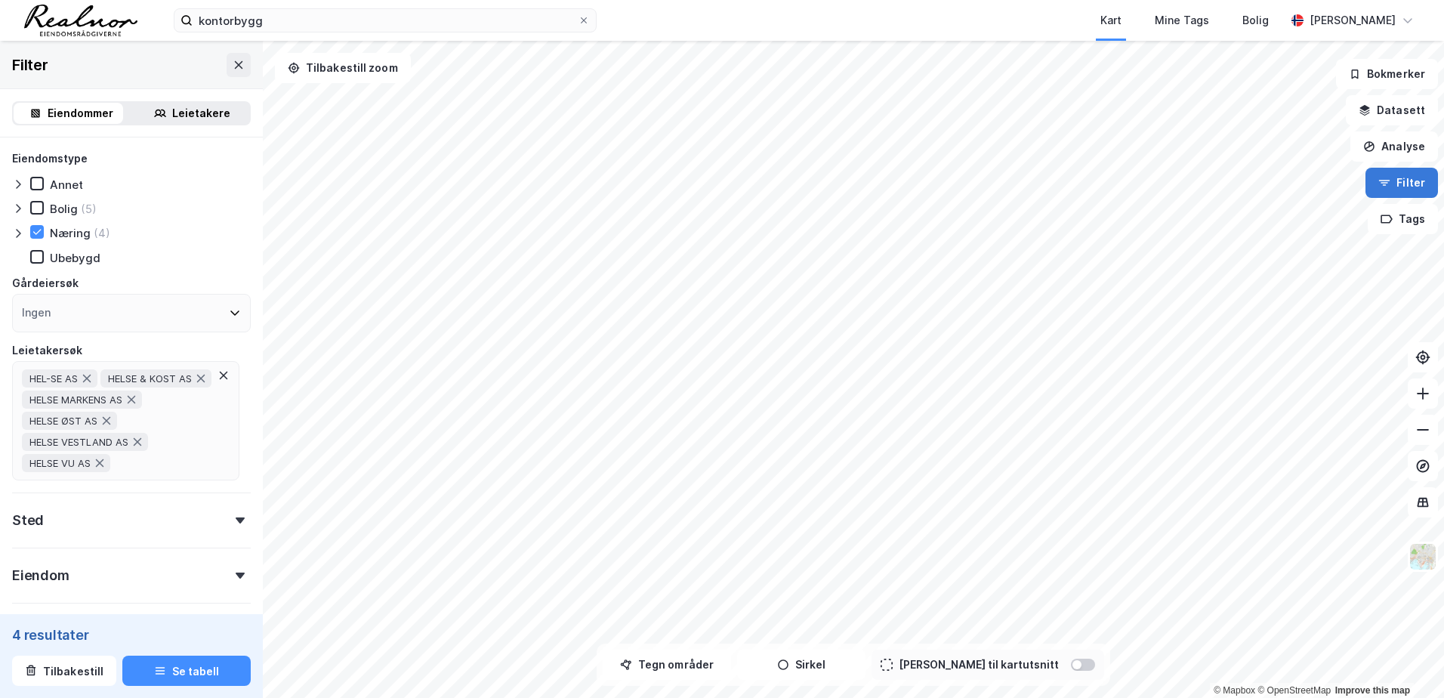
click at [1401, 185] on button "Filter" at bounding box center [1402, 183] width 73 height 30
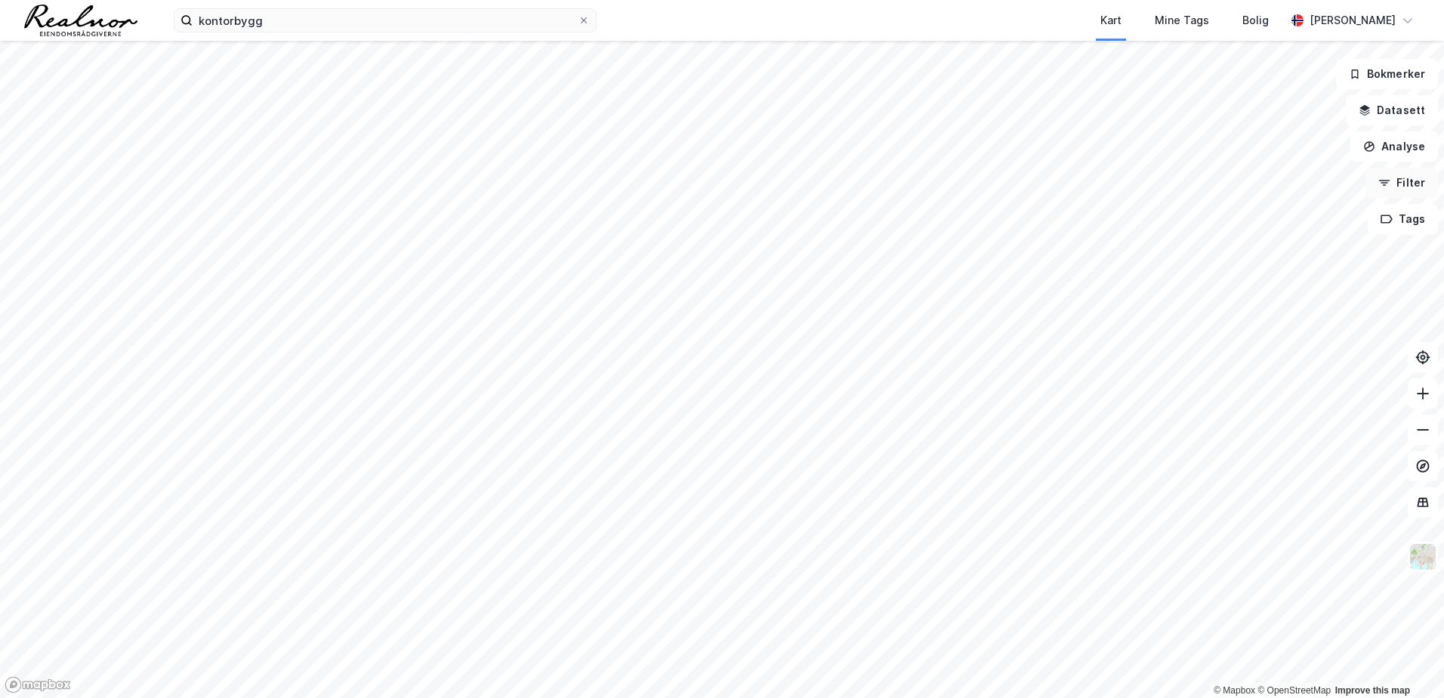
click at [1391, 182] on icon "button" at bounding box center [1385, 183] width 12 height 12
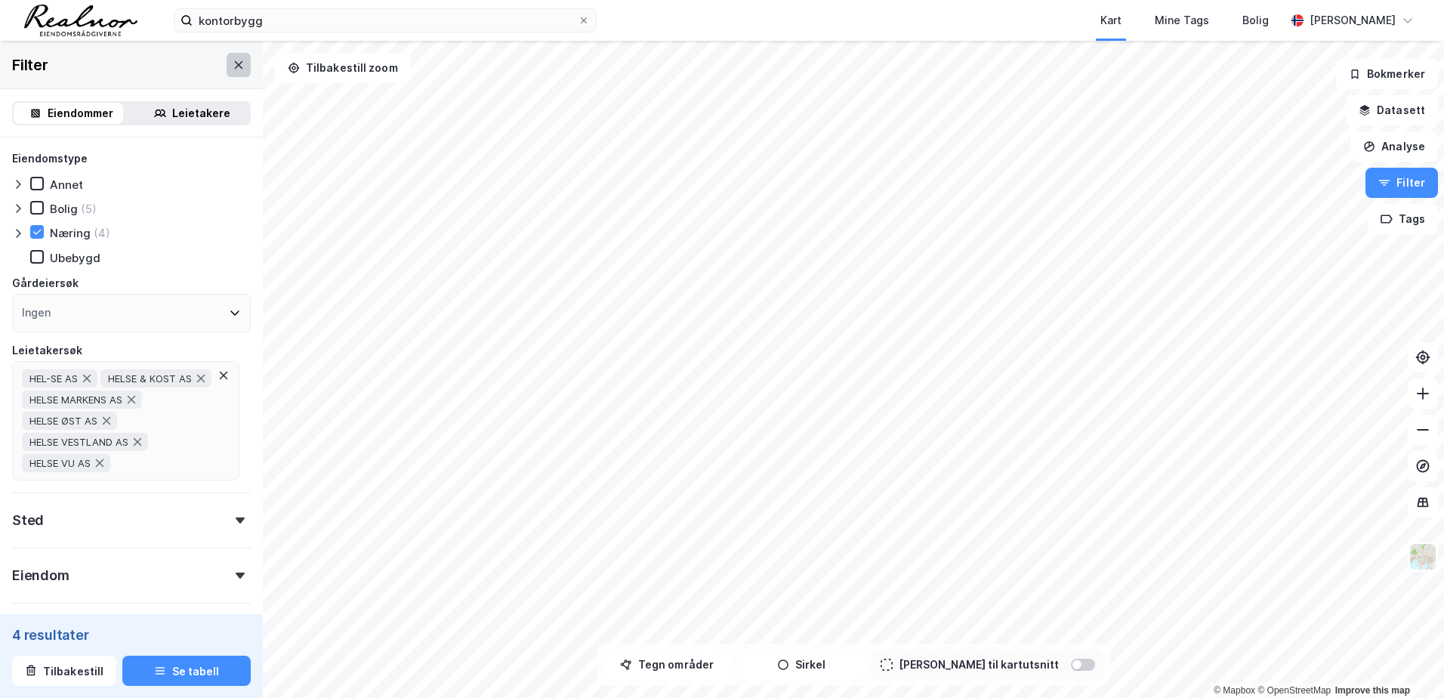
click at [233, 70] on icon at bounding box center [239, 65] width 12 height 12
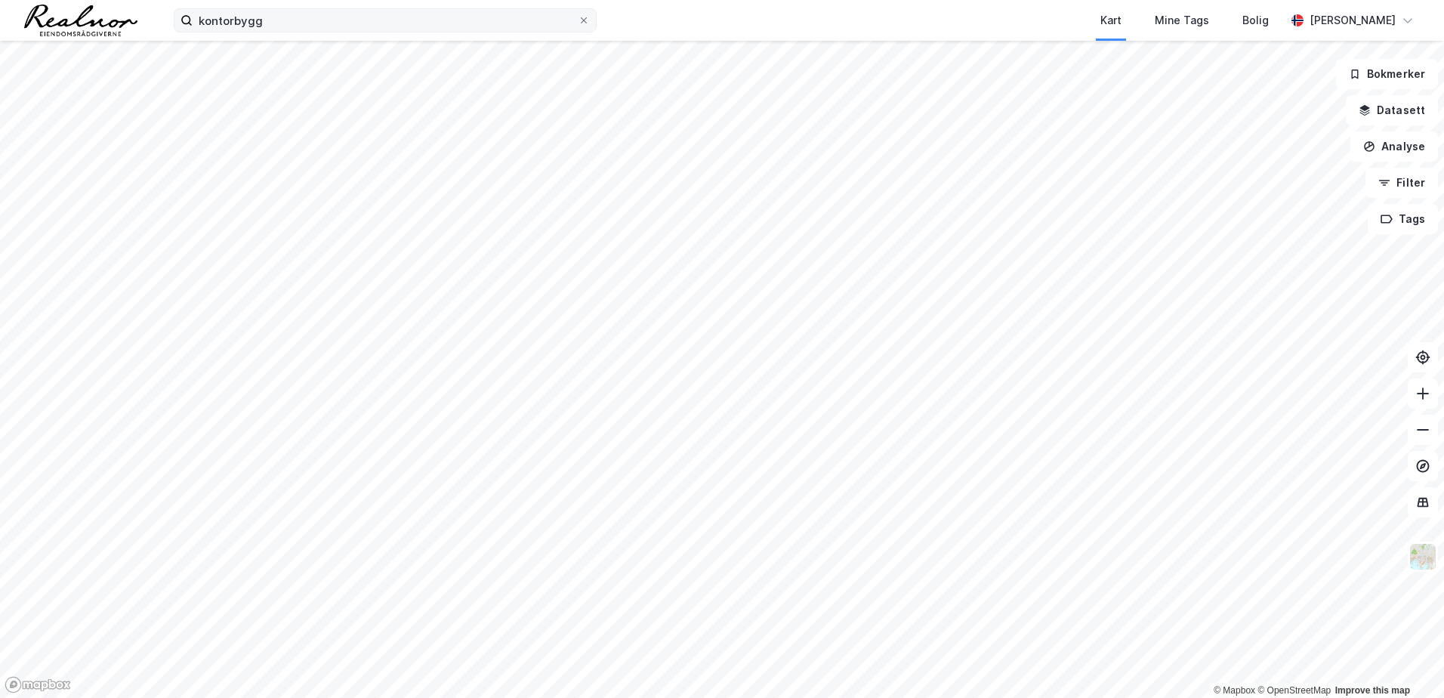
click at [586, 20] on icon at bounding box center [583, 20] width 9 height 9
click at [578, 20] on input "kontorbygg" at bounding box center [385, 20] width 385 height 23
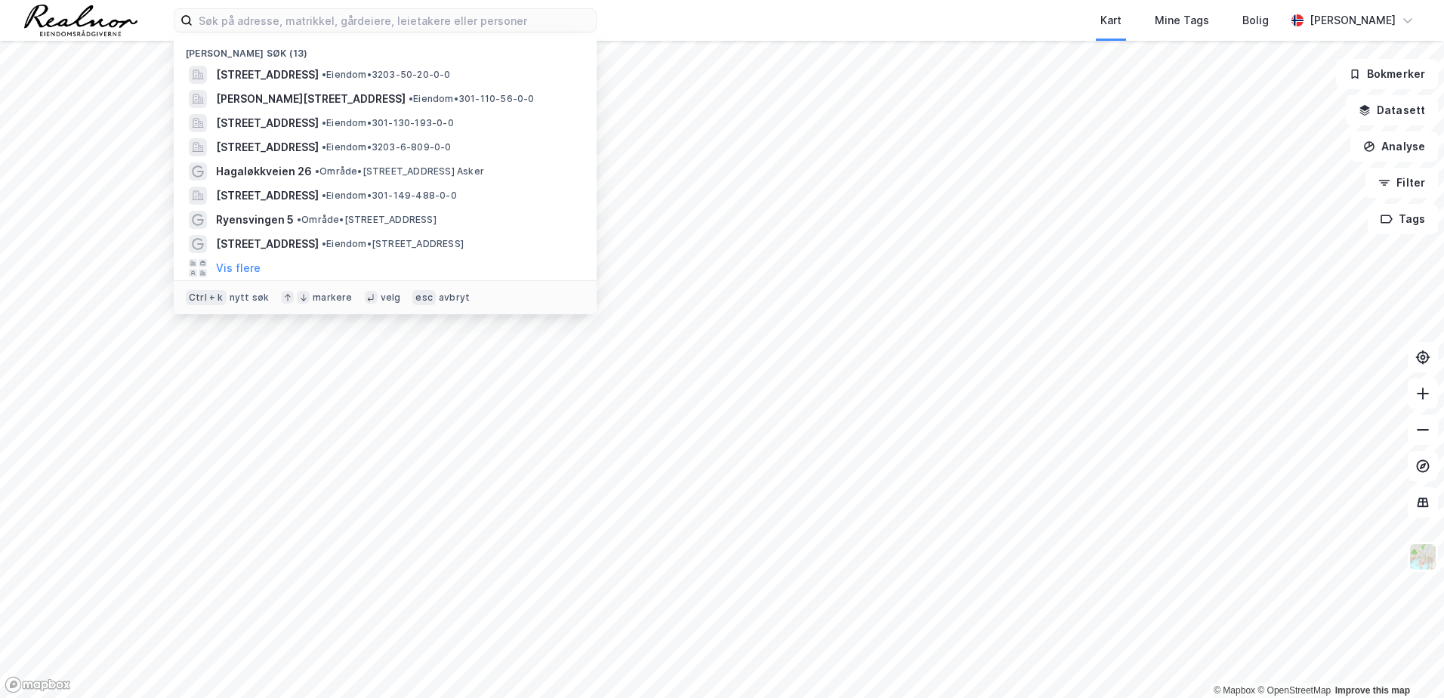
click at [710, 23] on div "Kart Mine Tags Bolig" at bounding box center [977, 20] width 616 height 41
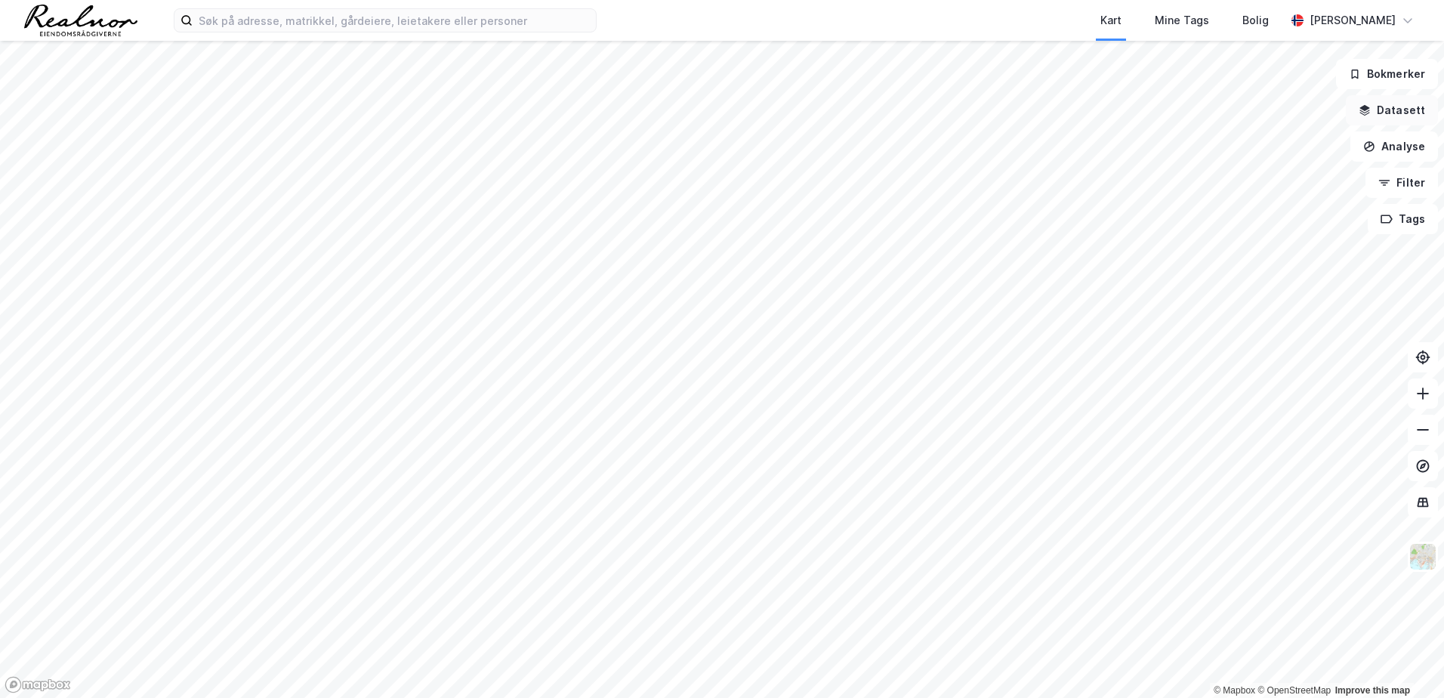
click at [1388, 118] on button "Datasett" at bounding box center [1392, 110] width 92 height 30
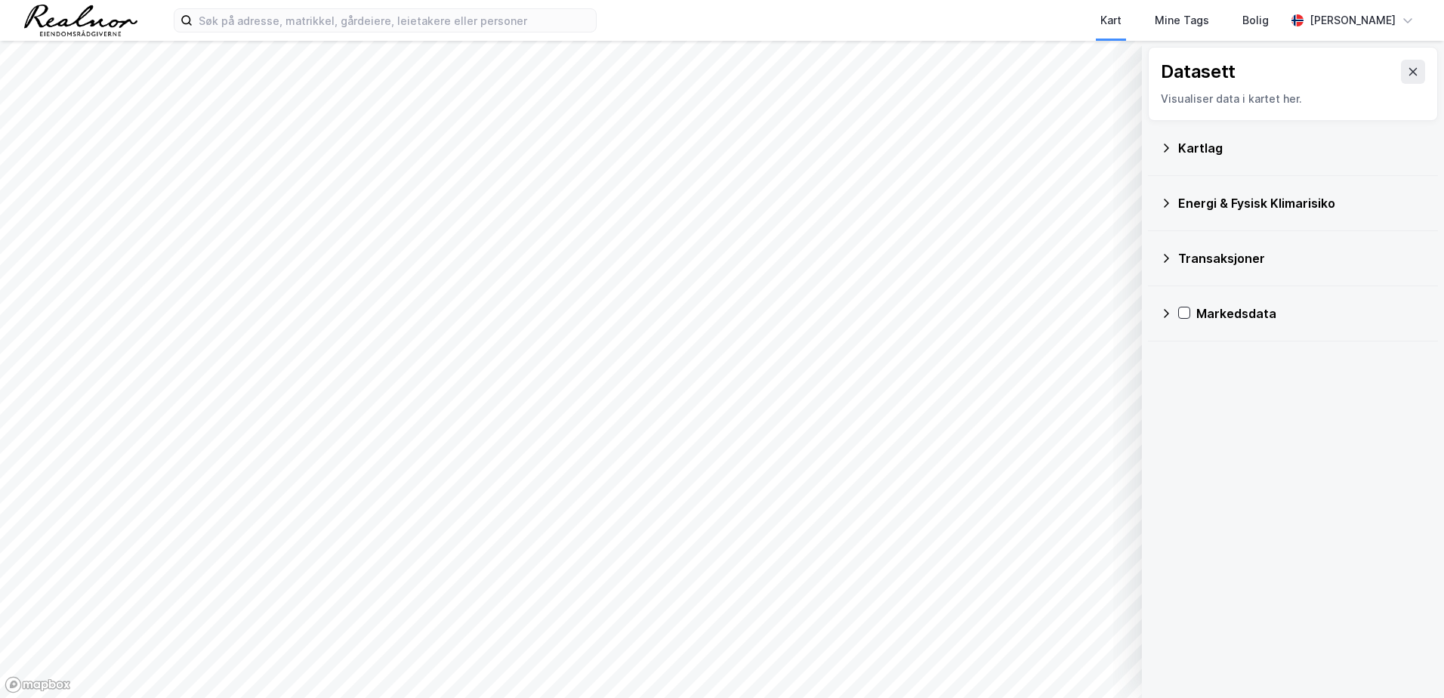
click at [1166, 157] on div "Kartlag" at bounding box center [1293, 148] width 266 height 36
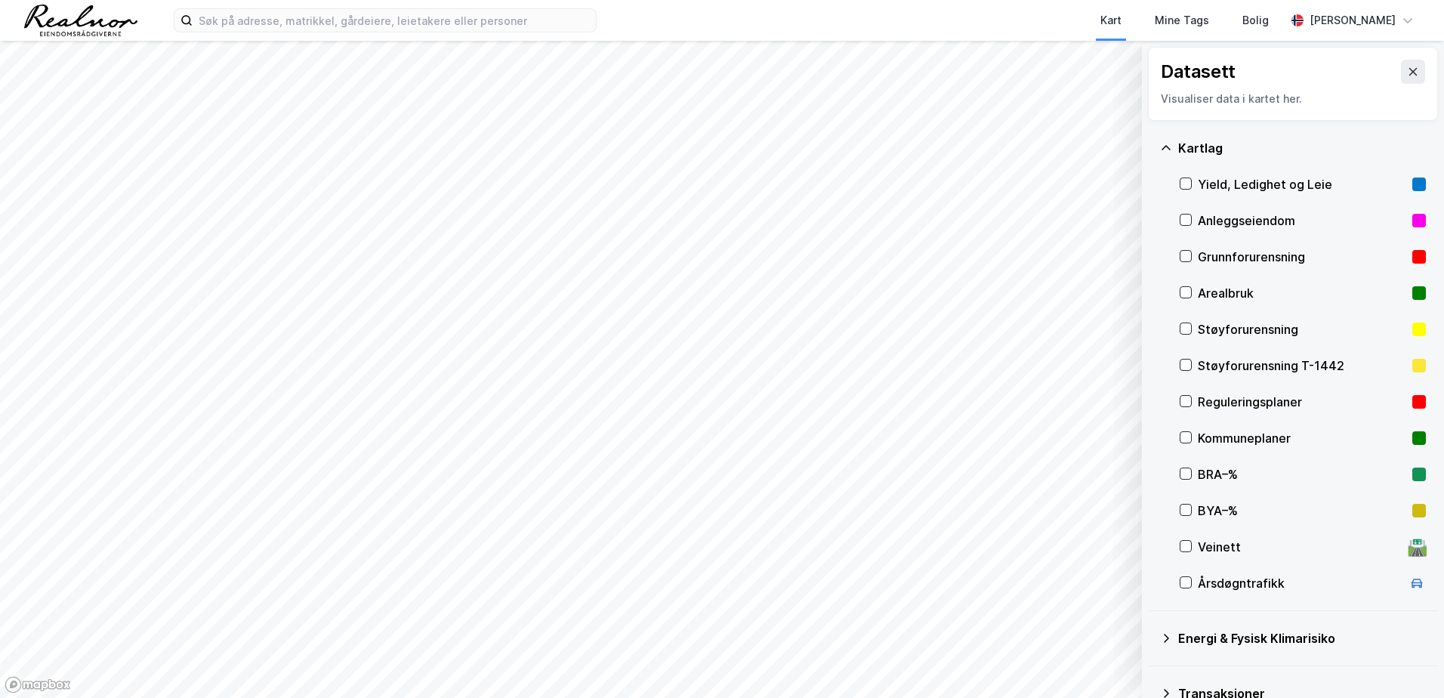
click at [1162, 151] on icon at bounding box center [1166, 148] width 12 height 12
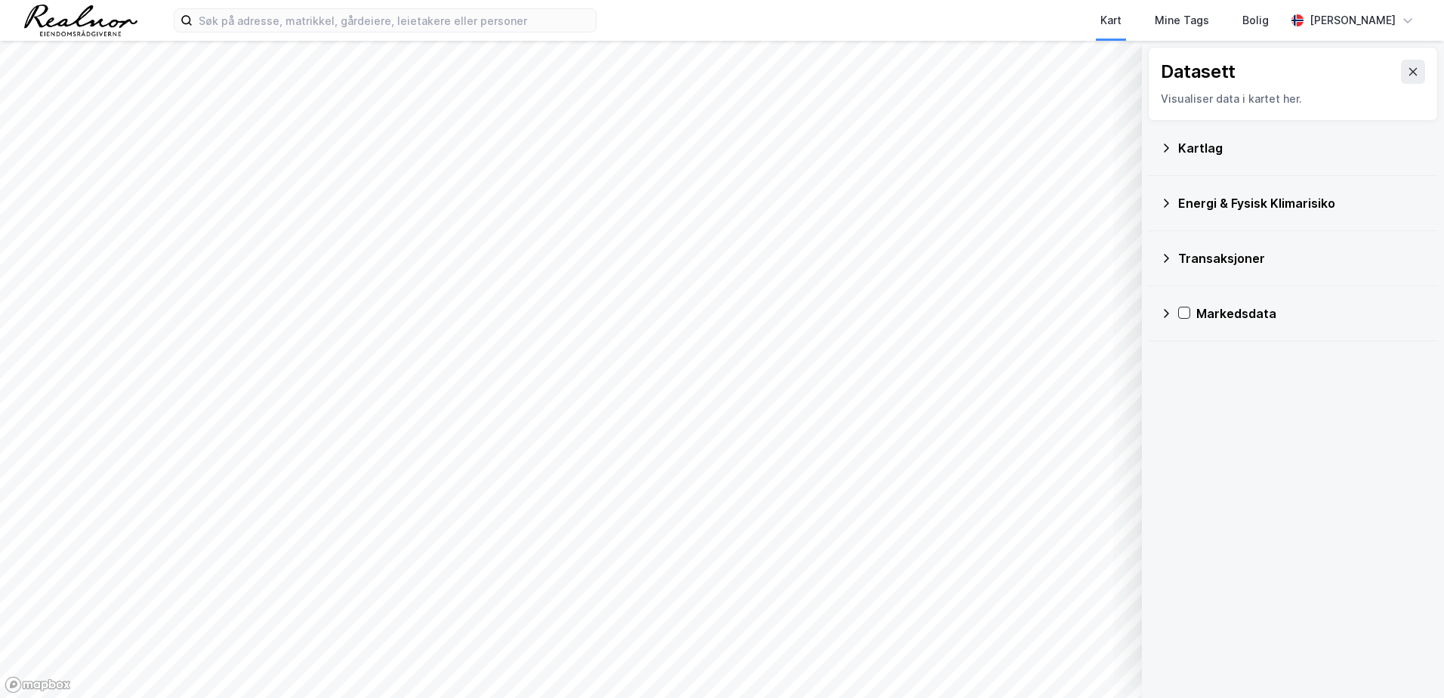
click at [1170, 317] on icon at bounding box center [1166, 313] width 12 height 12
click at [1203, 389] on icon at bounding box center [1204, 385] width 11 height 11
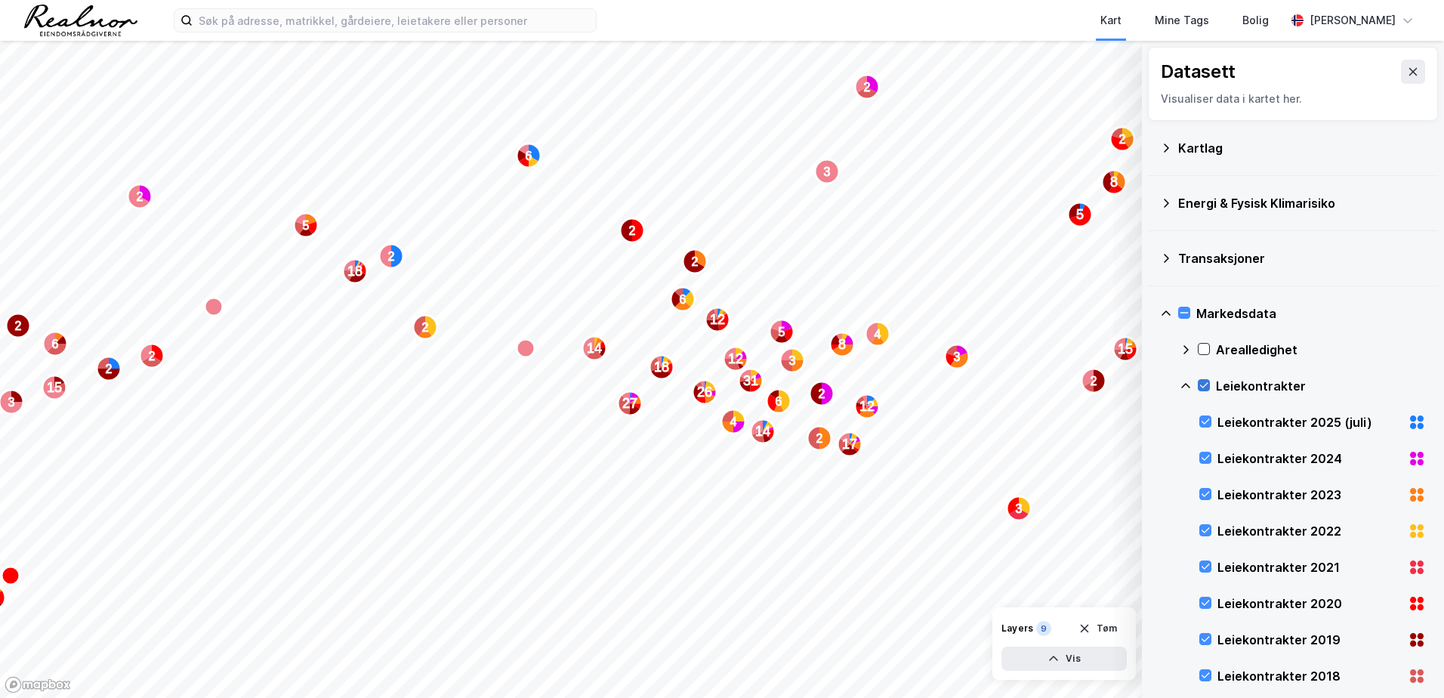
click at [1202, 390] on icon at bounding box center [1204, 385] width 11 height 11
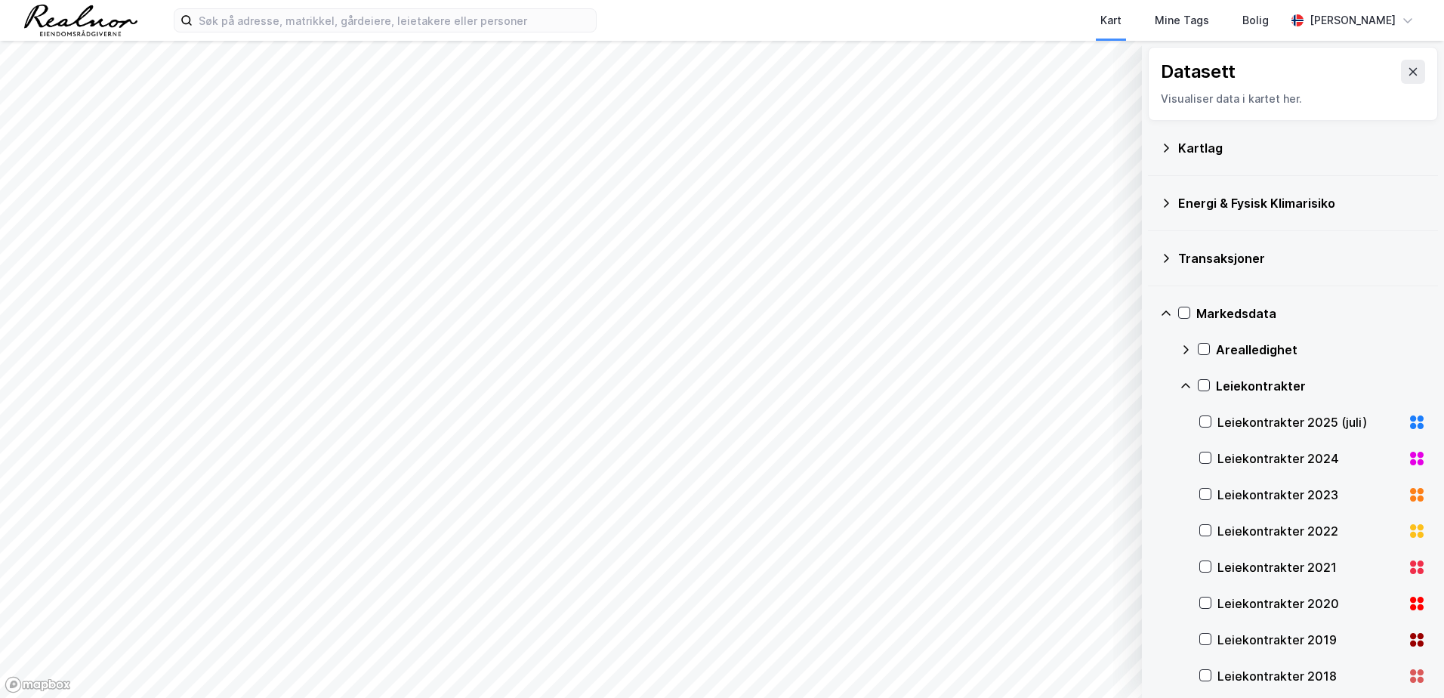
click at [1176, 314] on div "Markedsdata" at bounding box center [1293, 313] width 266 height 36
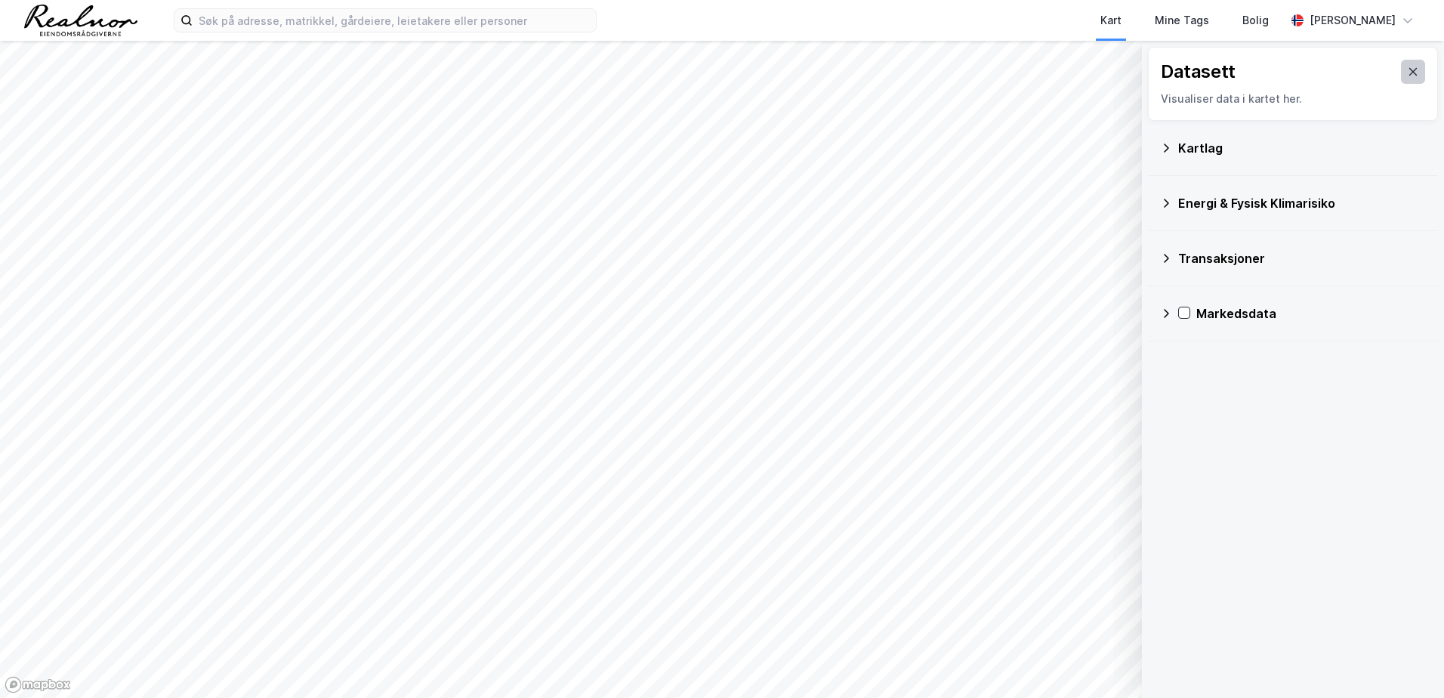
click at [1407, 74] on icon at bounding box center [1413, 72] width 12 height 12
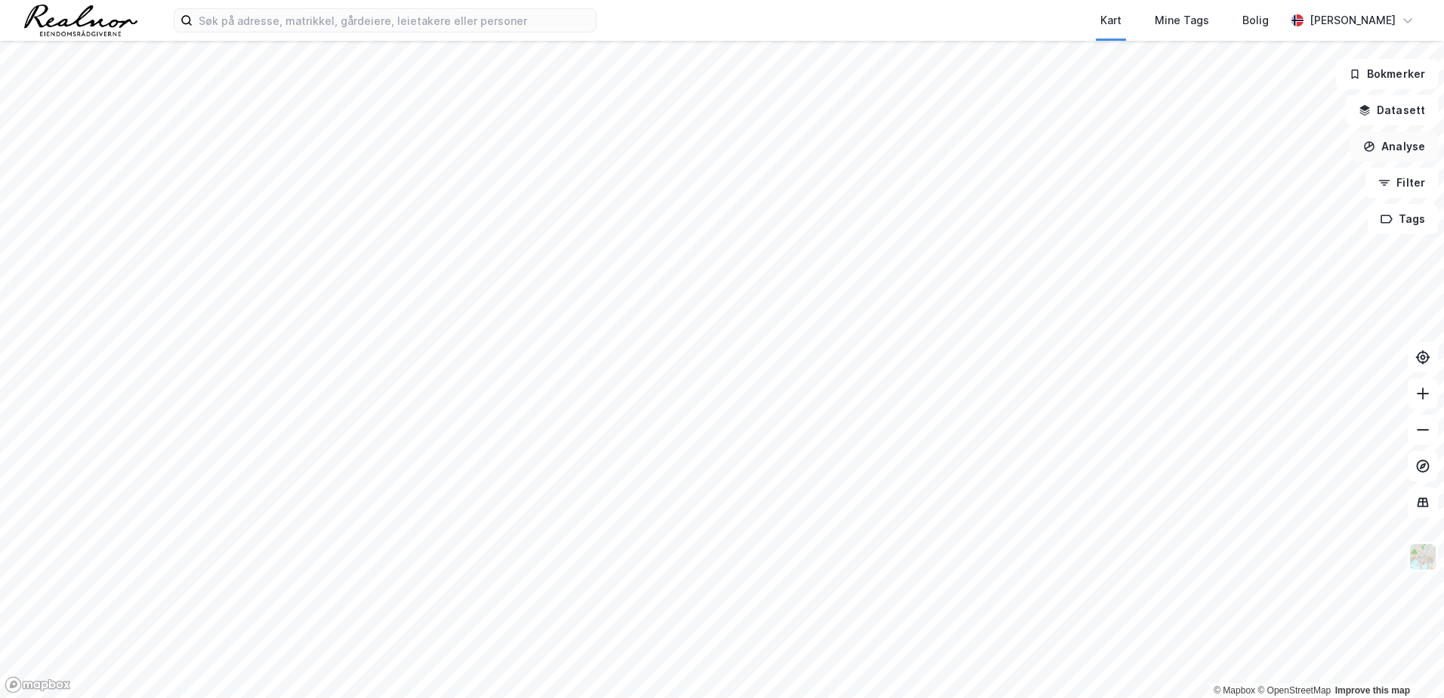
click at [1414, 141] on button "Analyse" at bounding box center [1395, 146] width 88 height 30
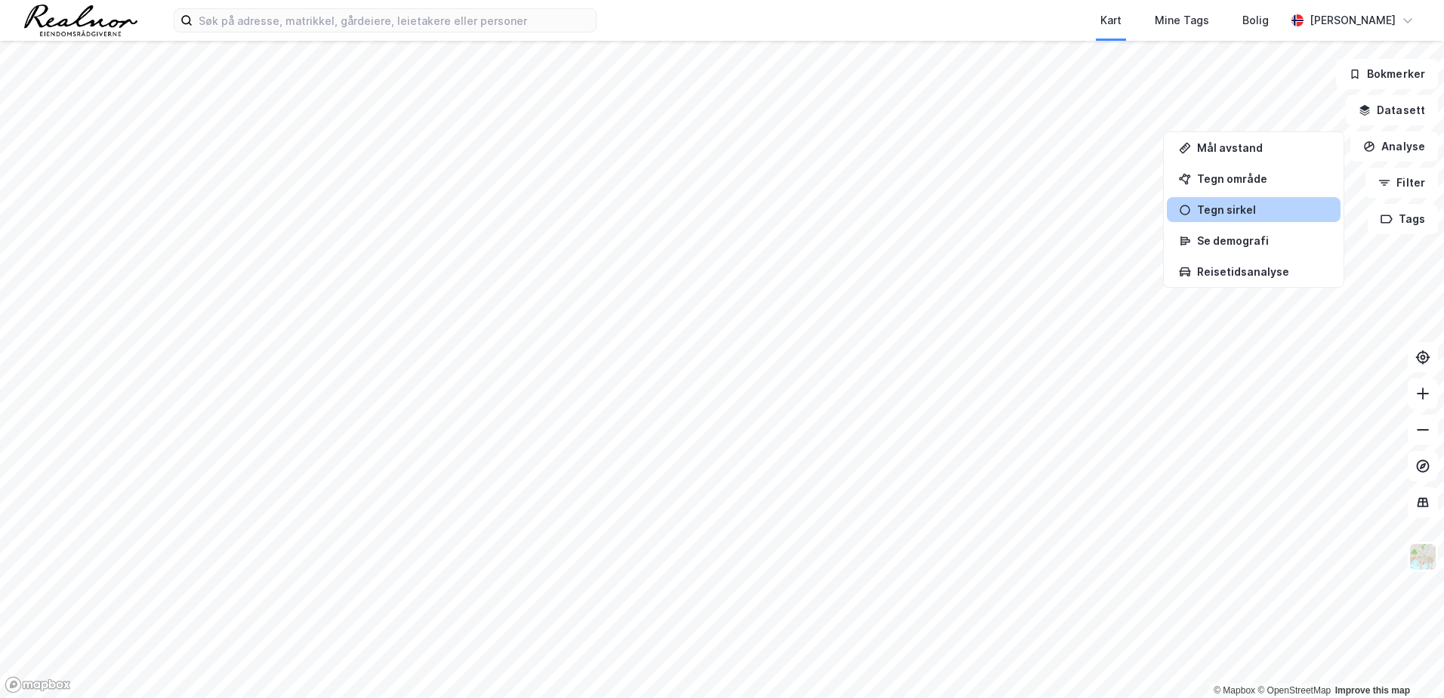
click at [1240, 212] on div "Tegn sirkel" at bounding box center [1262, 209] width 131 height 13
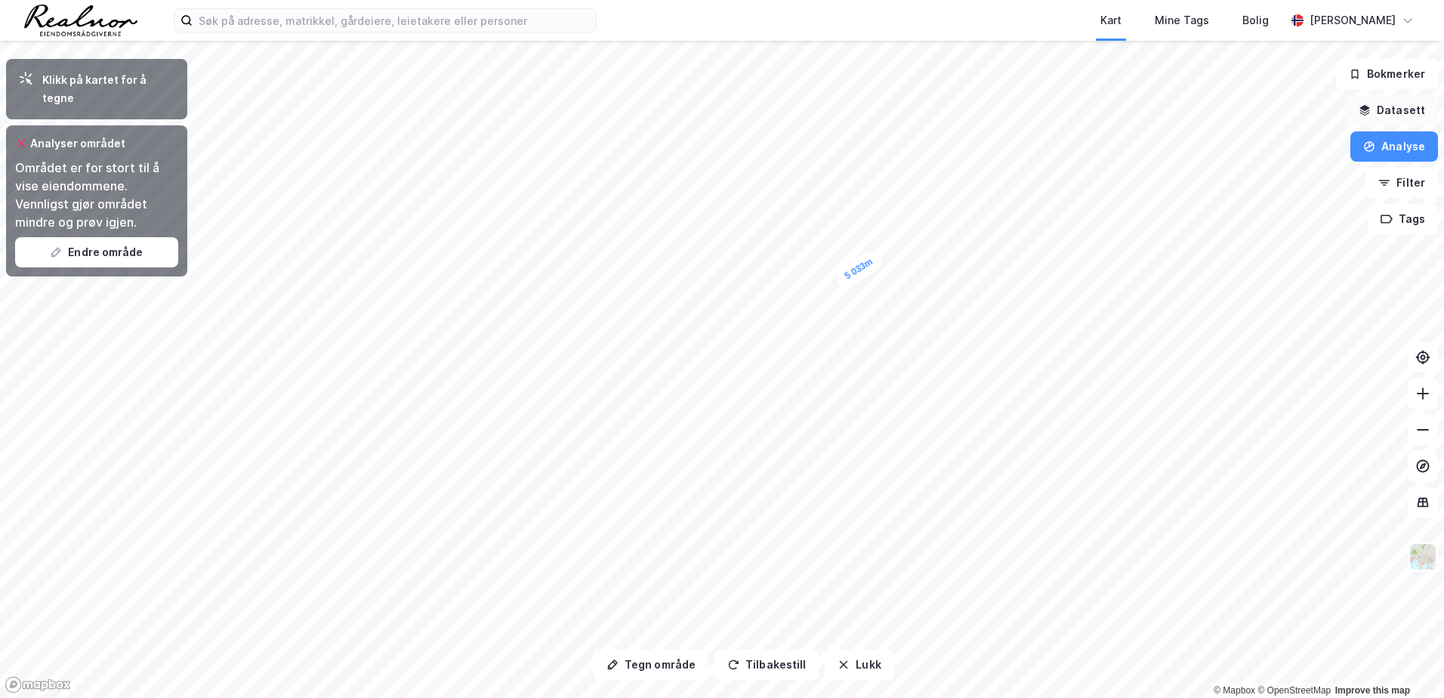
click at [1384, 106] on button "Datasett" at bounding box center [1392, 110] width 92 height 30
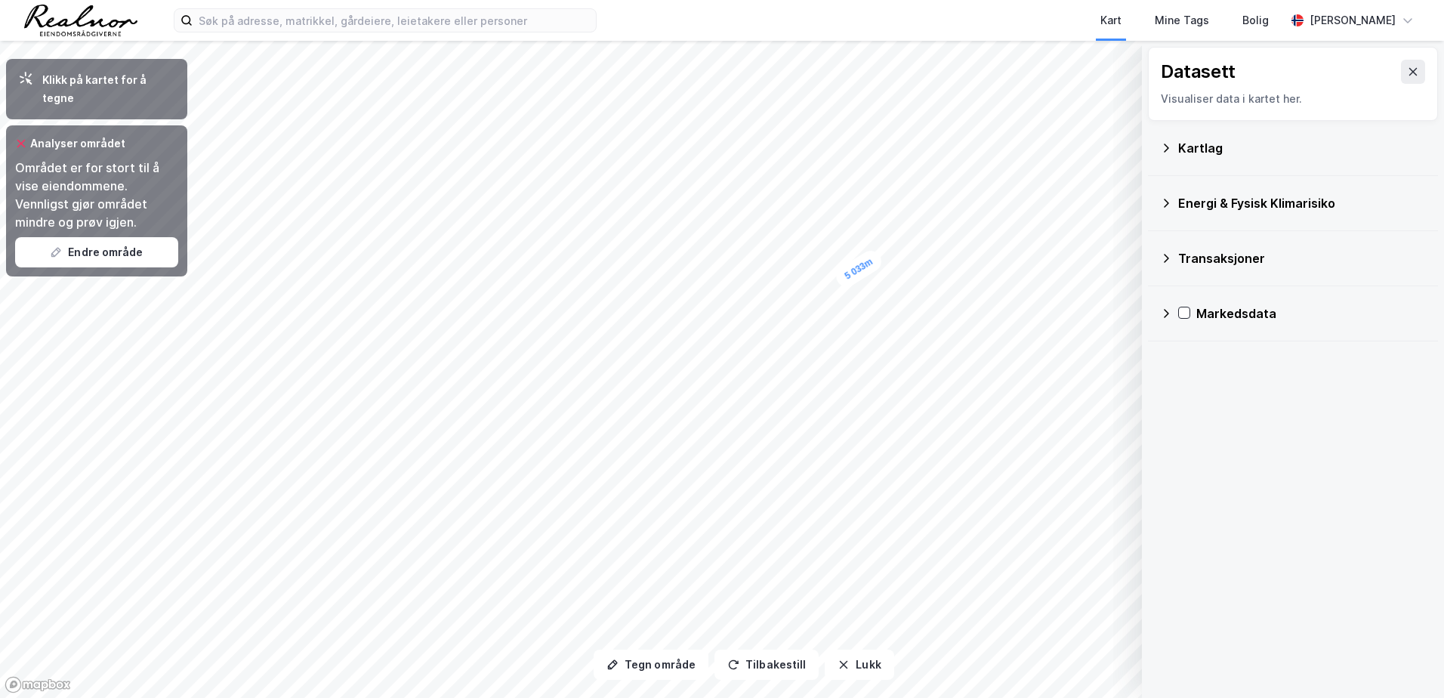
drag, startPoint x: 1403, startPoint y: 79, endPoint x: 1424, endPoint y: 81, distance: 21.2
click at [1403, 81] on button at bounding box center [1413, 72] width 24 height 24
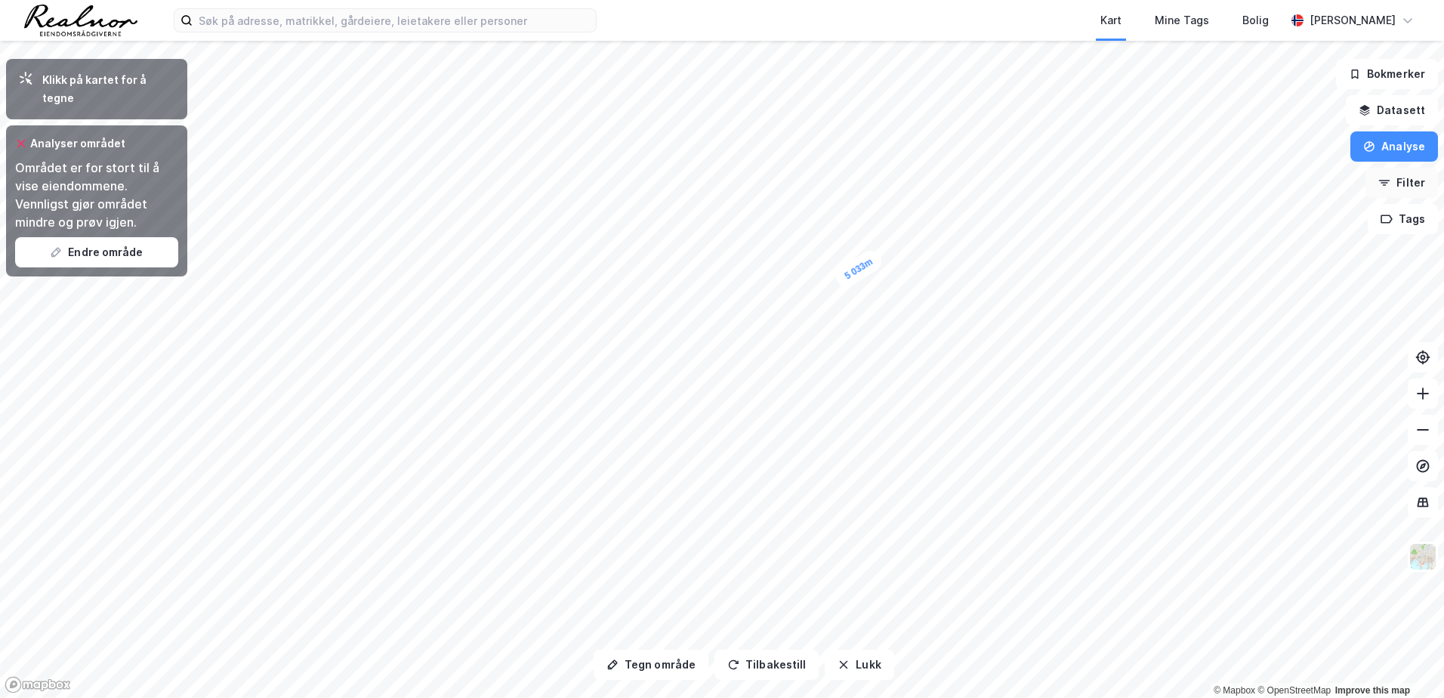
click at [1423, 182] on button "Filter" at bounding box center [1402, 183] width 73 height 30
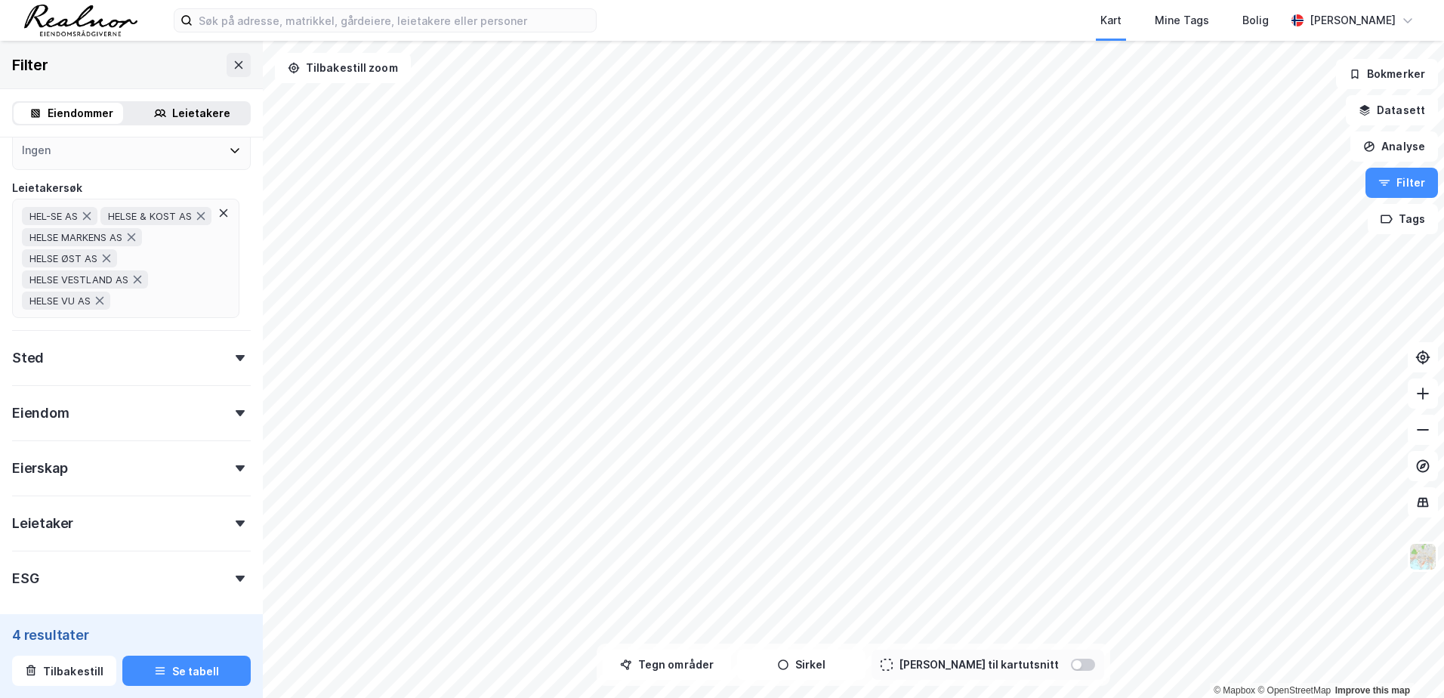
scroll to position [227, 0]
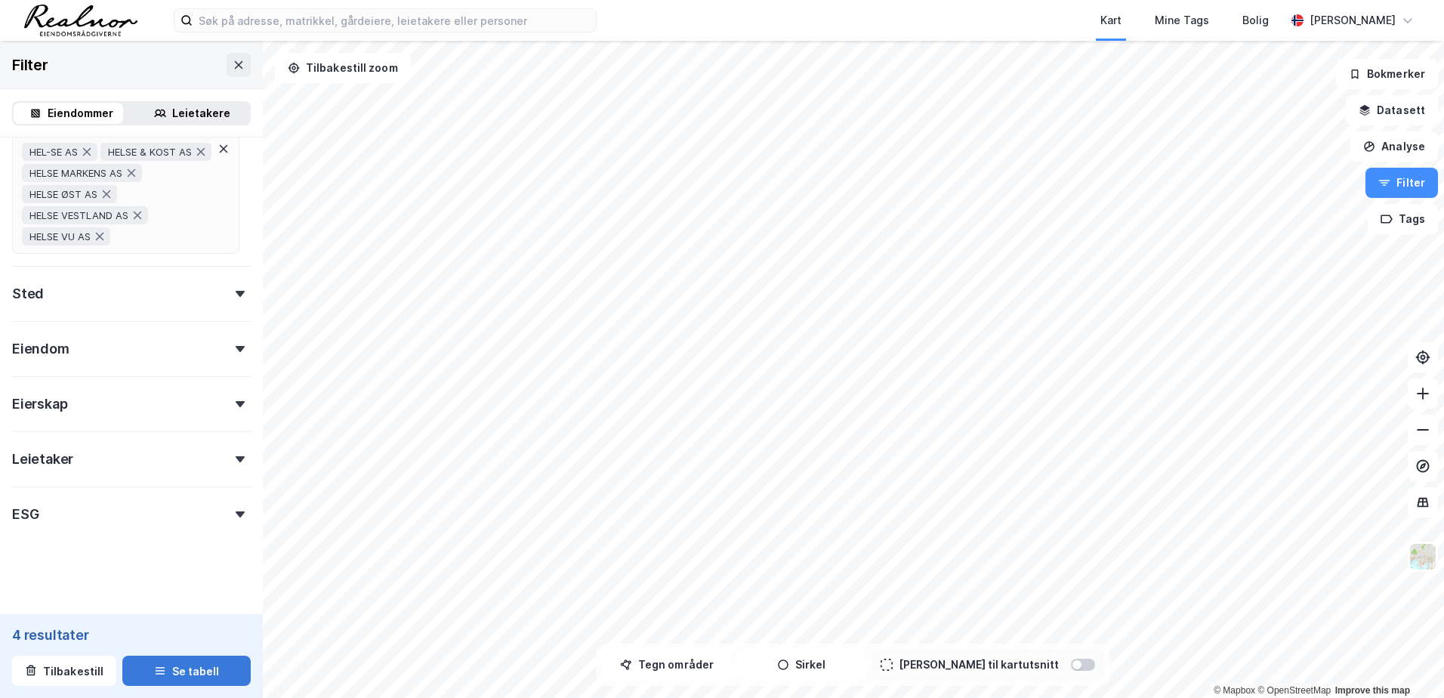
click at [197, 678] on button "Se tabell" at bounding box center [186, 671] width 128 height 30
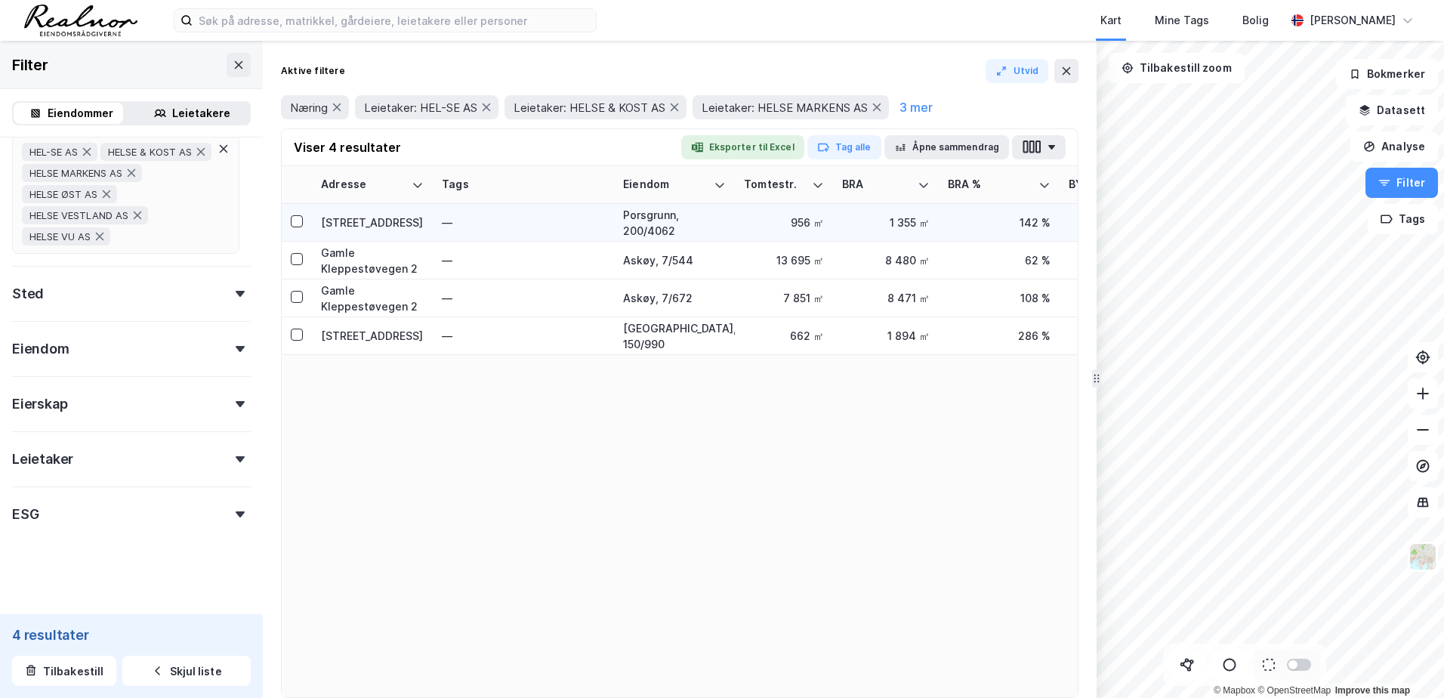
click at [344, 221] on div "[STREET_ADDRESS]" at bounding box center [372, 223] width 103 height 16
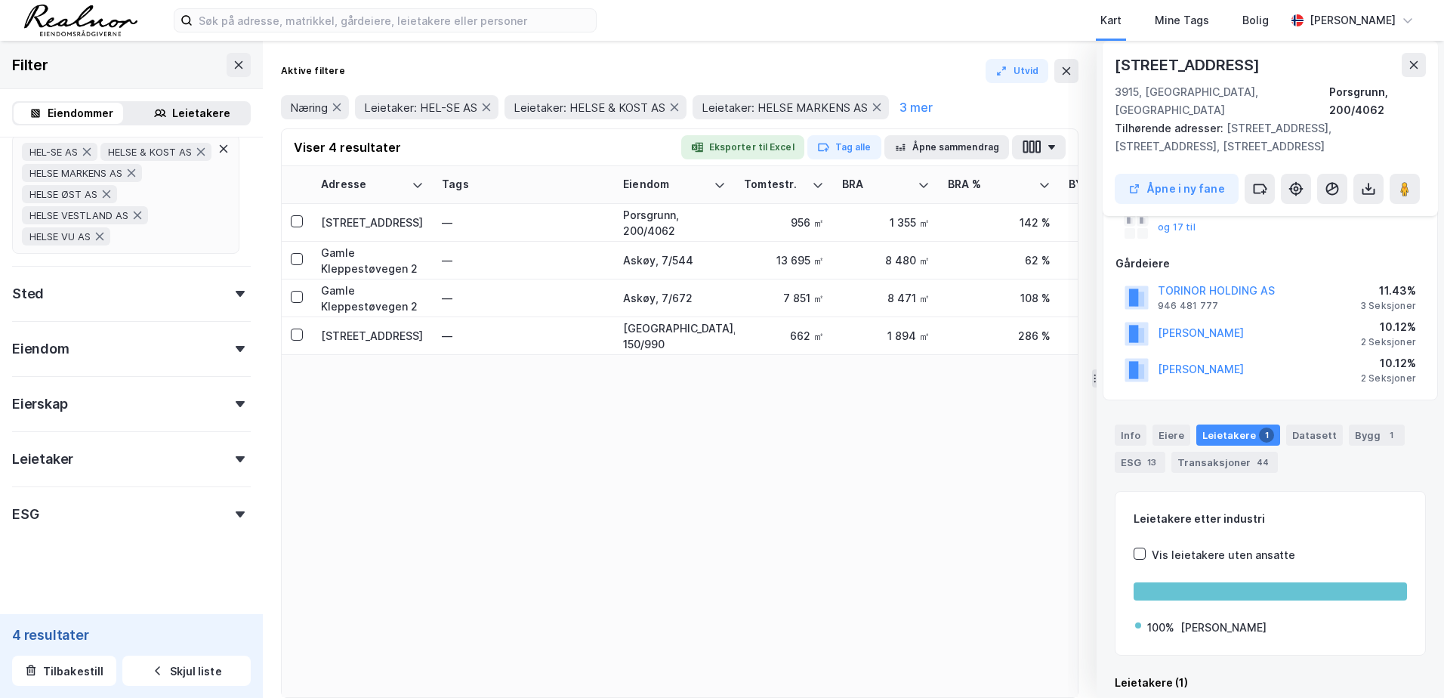
click at [225, 147] on icon at bounding box center [224, 149] width 12 height 12
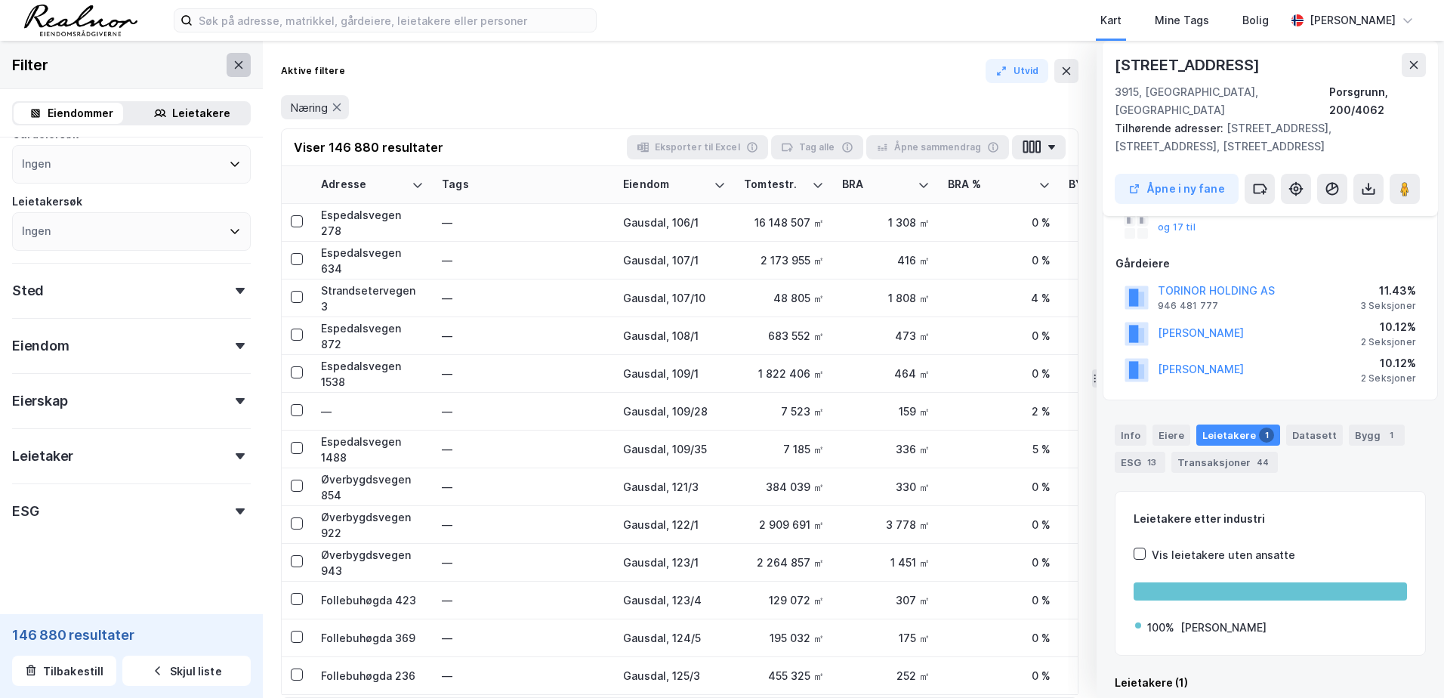
scroll to position [149, 0]
click at [233, 69] on icon at bounding box center [239, 65] width 12 height 12
